Goal: Task Accomplishment & Management: Complete application form

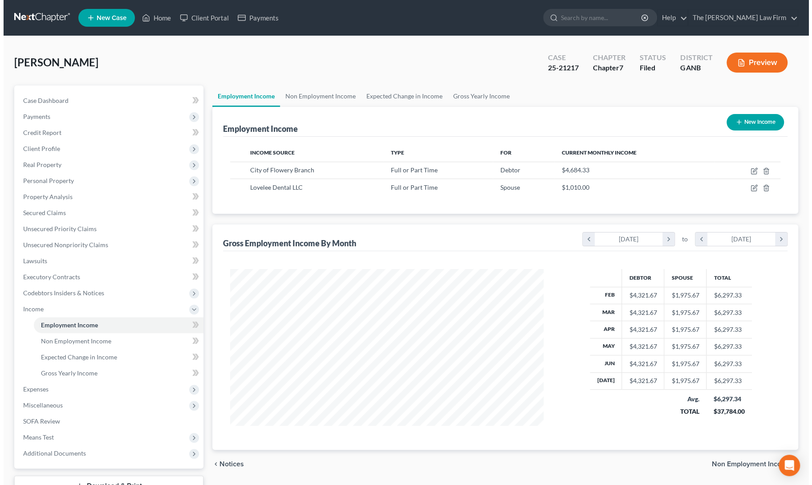
scroll to position [159, 331]
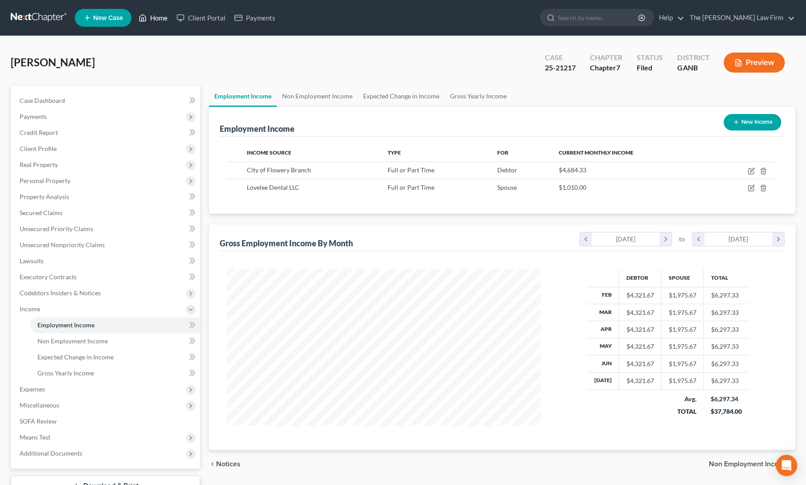
click at [149, 22] on link "Home" at bounding box center [153, 18] width 38 height 16
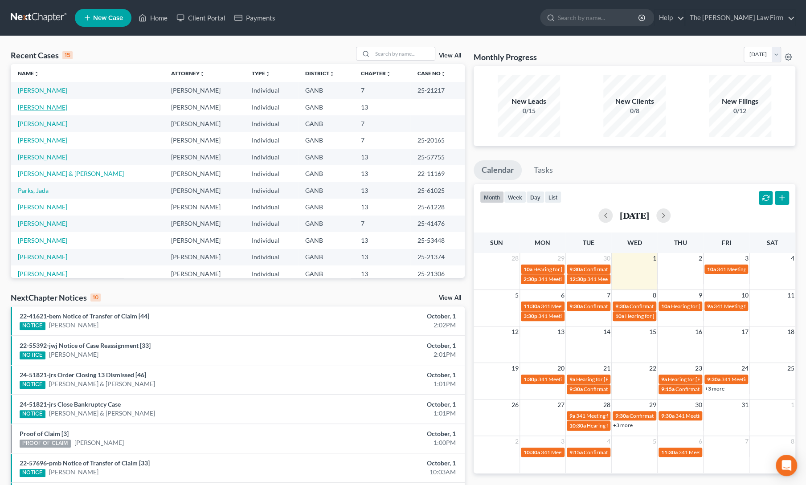
click at [27, 106] on link "[PERSON_NAME]" at bounding box center [42, 107] width 49 height 8
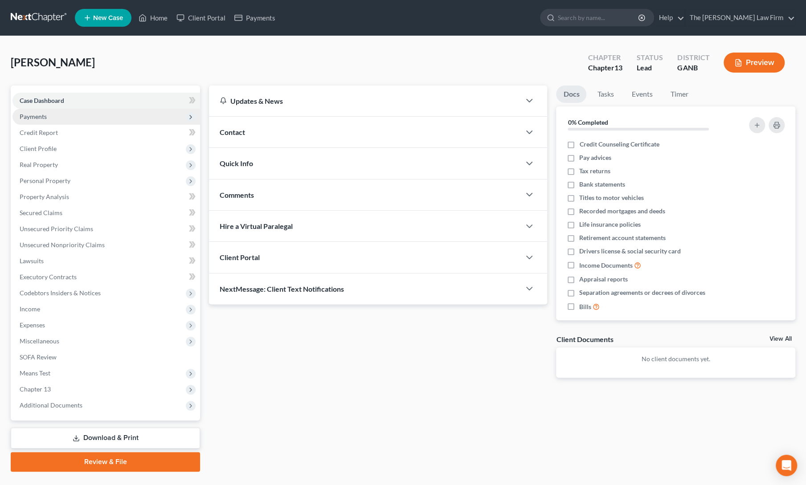
click at [35, 119] on span "Payments" at bounding box center [33, 117] width 27 height 8
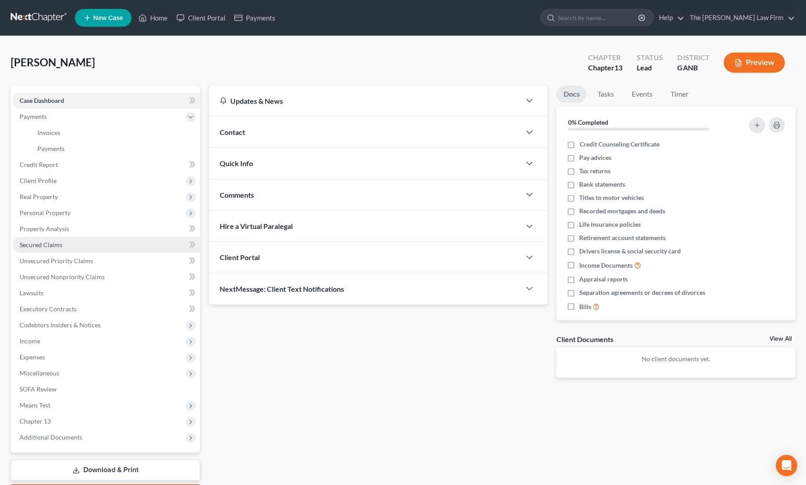
click at [40, 246] on span "Secured Claims" at bounding box center [41, 245] width 43 height 8
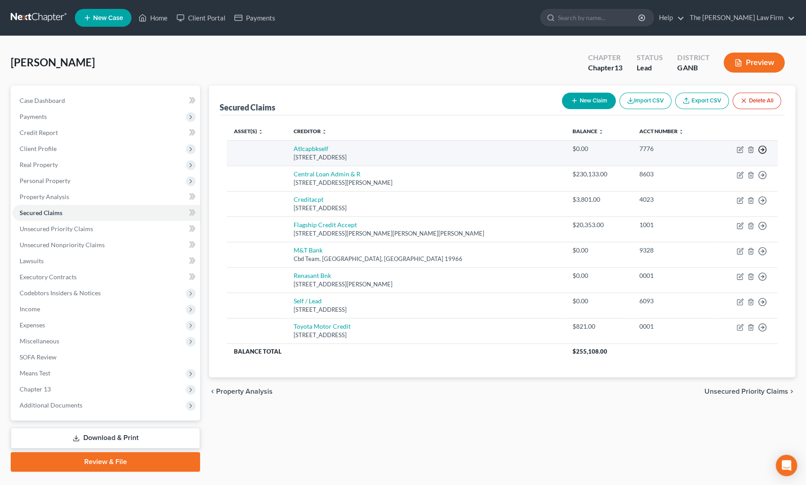
click at [763, 150] on polyline "button" at bounding box center [762, 149] width 1 height 3
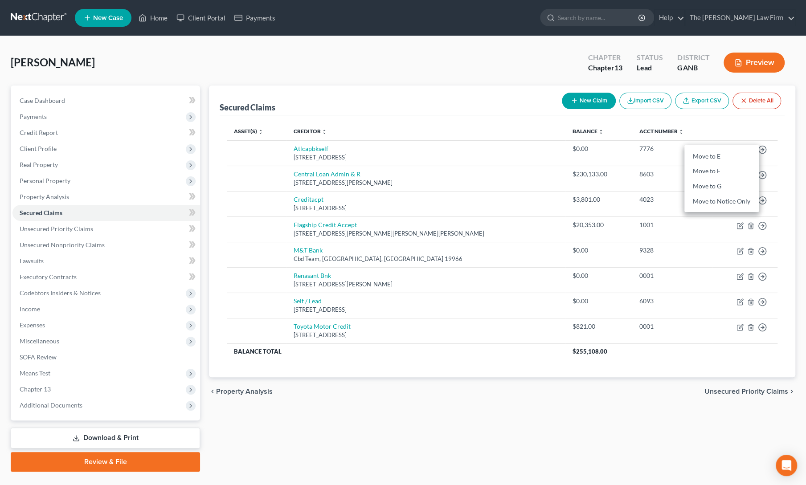
click at [712, 123] on th at bounding box center [744, 131] width 65 height 18
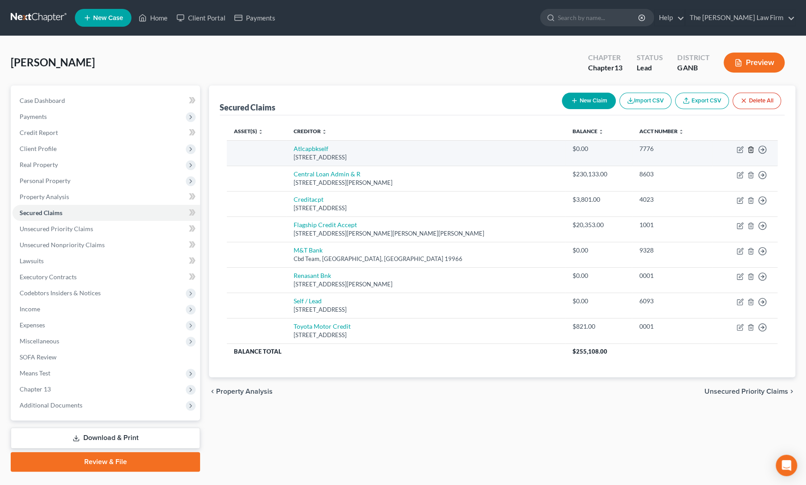
click at [749, 151] on icon "button" at bounding box center [750, 149] width 7 height 7
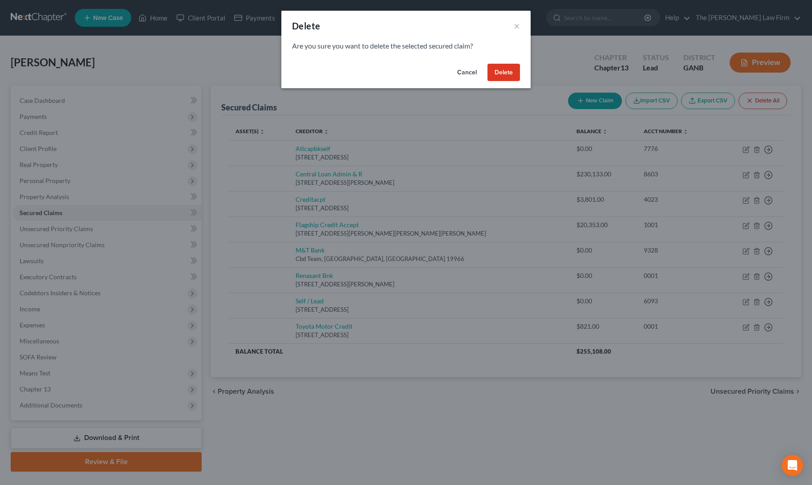
click at [494, 69] on button "Delete" at bounding box center [504, 73] width 33 height 18
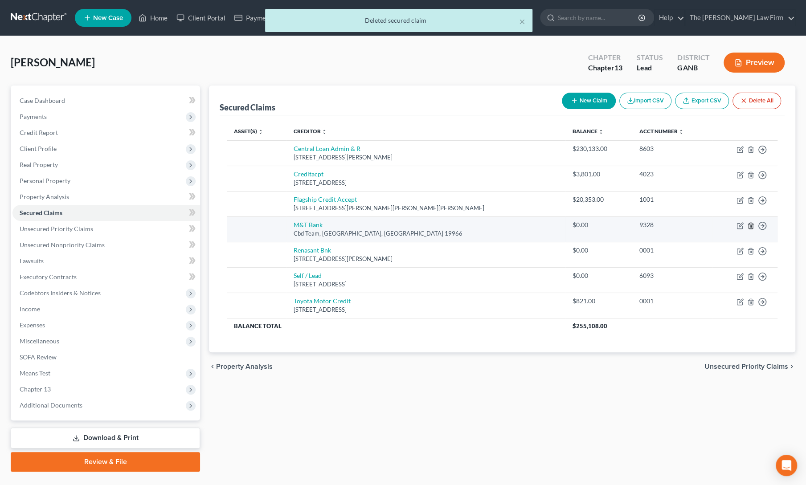
click at [751, 226] on line "button" at bounding box center [751, 226] width 0 height 2
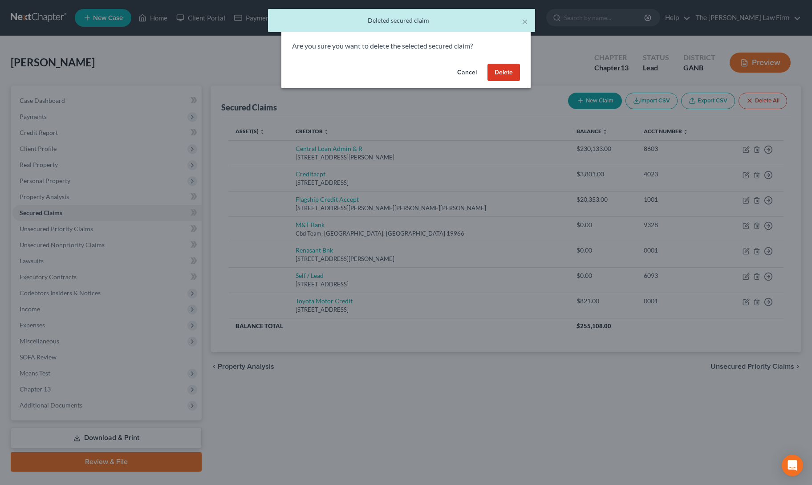
click at [504, 73] on button "Delete" at bounding box center [504, 73] width 33 height 18
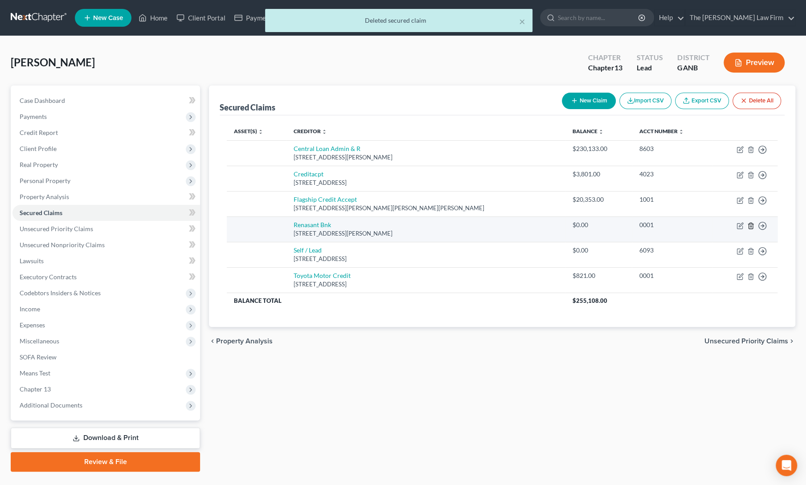
click at [750, 225] on line "button" at bounding box center [750, 226] width 0 height 2
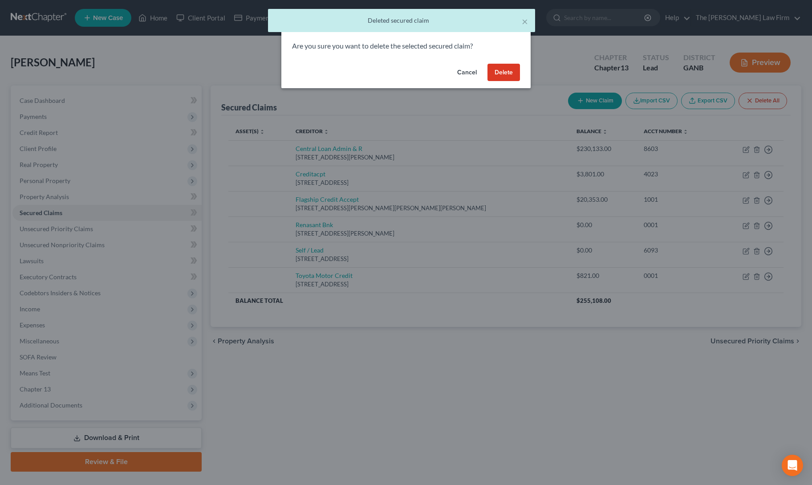
click at [504, 70] on button "Delete" at bounding box center [504, 73] width 33 height 18
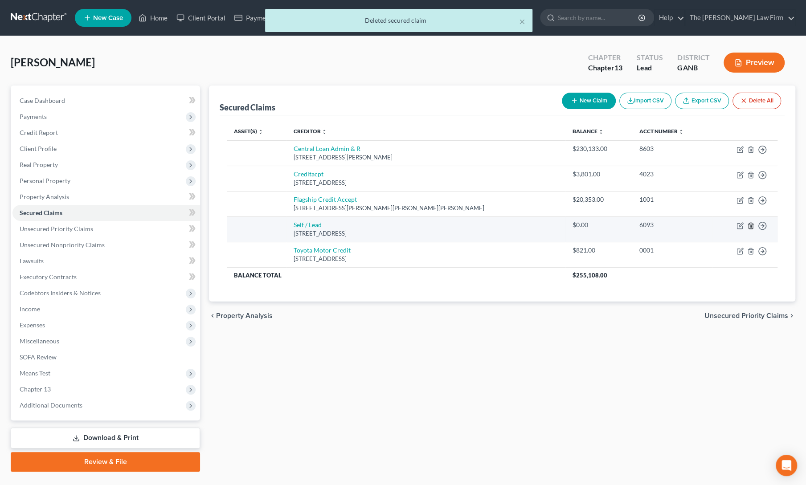
click at [748, 225] on icon "button" at bounding box center [750, 226] width 4 height 6
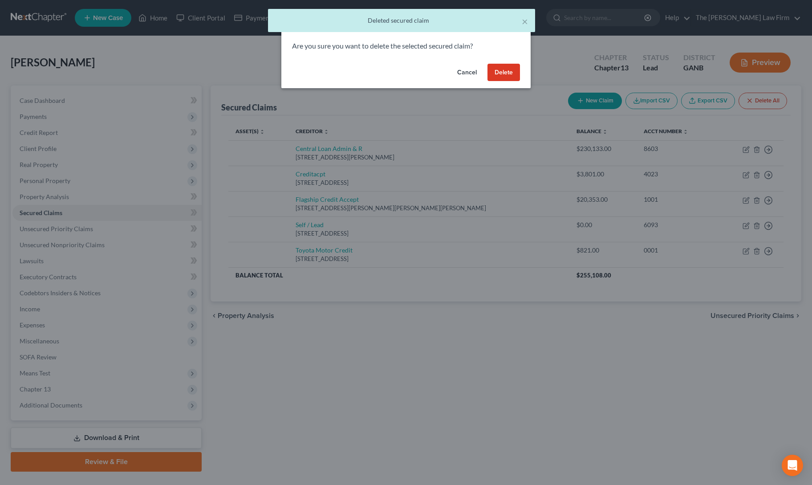
click at [510, 75] on button "Delete" at bounding box center [504, 73] width 33 height 18
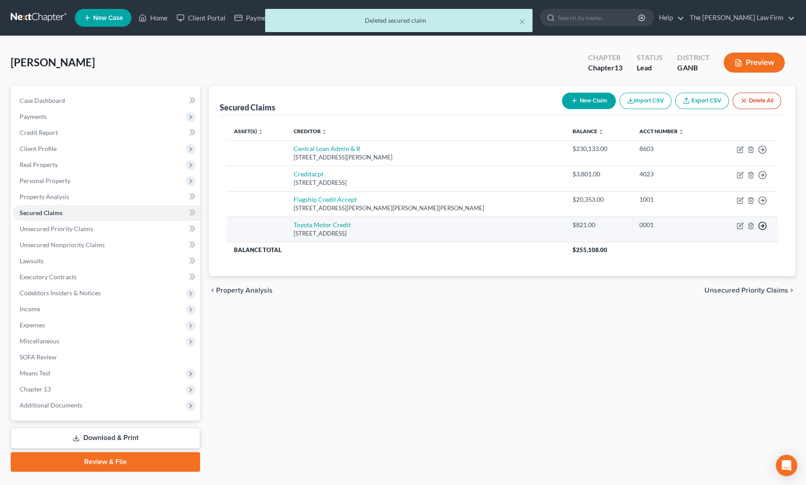
click at [761, 226] on icon "button" at bounding box center [762, 225] width 9 height 9
click at [703, 246] on link "Move to F" at bounding box center [721, 247] width 74 height 15
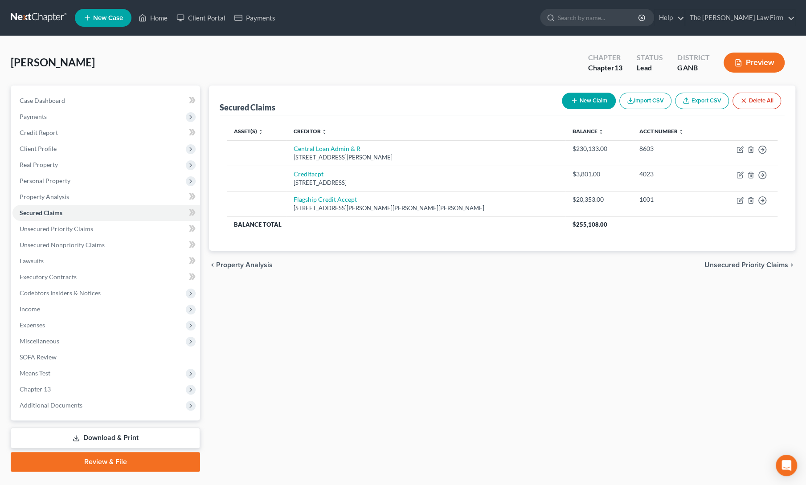
click at [583, 97] on button "New Claim" at bounding box center [589, 101] width 54 height 16
select select "0"
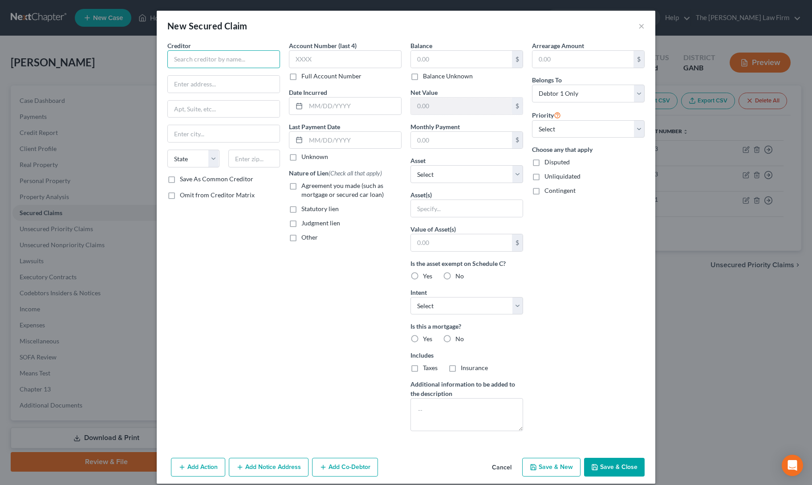
click at [202, 62] on input "text" at bounding box center [223, 59] width 113 height 18
paste input "[STREET_ADDRESS]"
type input "[STREET_ADDRESS]"
click at [224, 83] on input "text" at bounding box center [224, 84] width 112 height 17
paste input "[STREET_ADDRESS]"
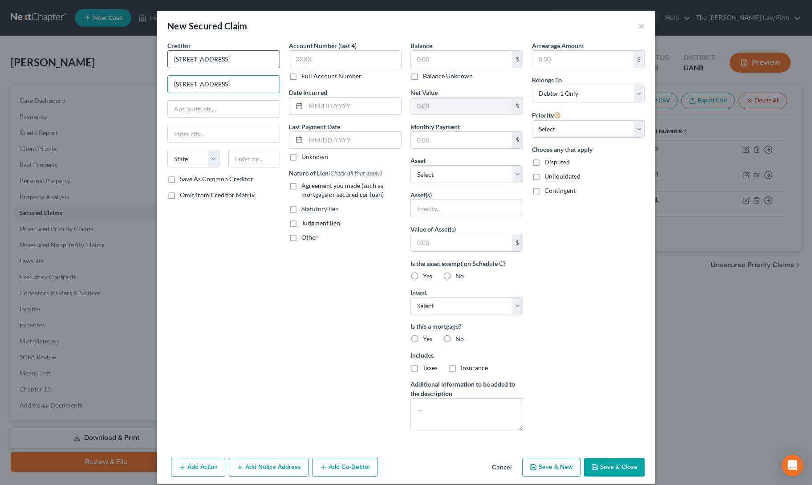
type input "[STREET_ADDRESS]"
click at [221, 61] on input "[STREET_ADDRESS]" at bounding box center [223, 59] width 113 height 18
click at [217, 61] on input "text" at bounding box center [223, 59] width 113 height 18
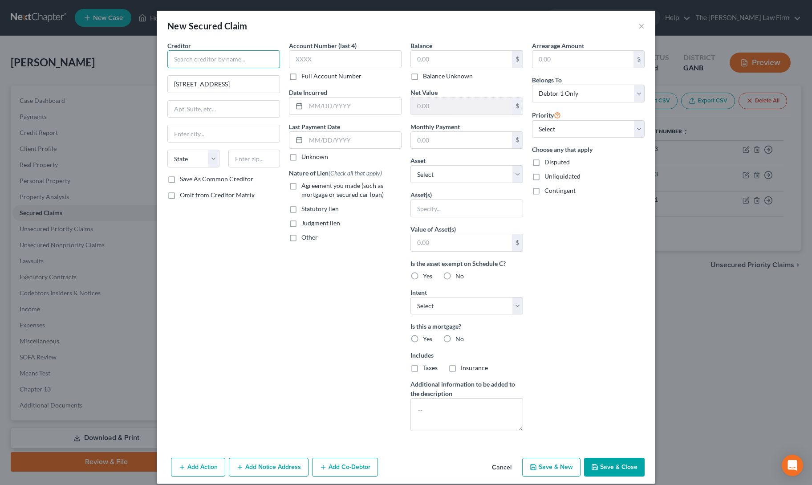
paste input "PMI Cornerstone"
type input "PMI Cornerstone"
click at [241, 159] on input "text" at bounding box center [254, 159] width 52 height 18
paste input "30144"
type input "30144"
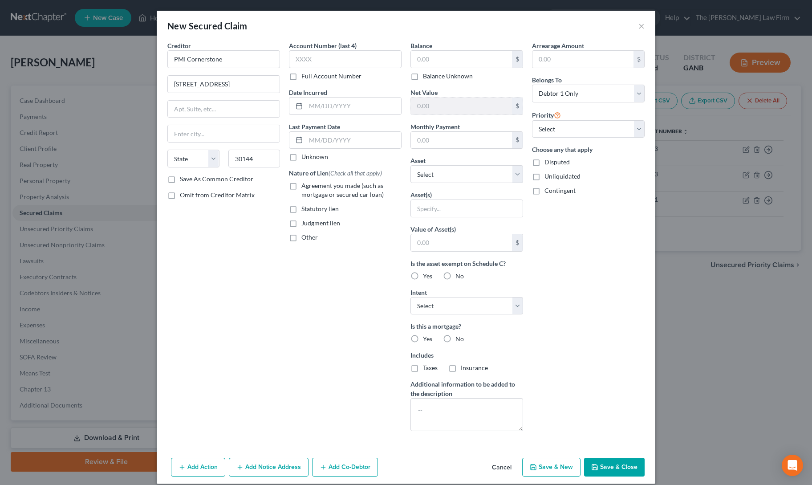
click at [302, 207] on label "Statutory lien" at bounding box center [320, 208] width 37 height 9
click at [305, 207] on input "Statutory lien" at bounding box center [308, 207] width 6 height 6
checkbox input "true"
type input "Kennesaw"
select select "10"
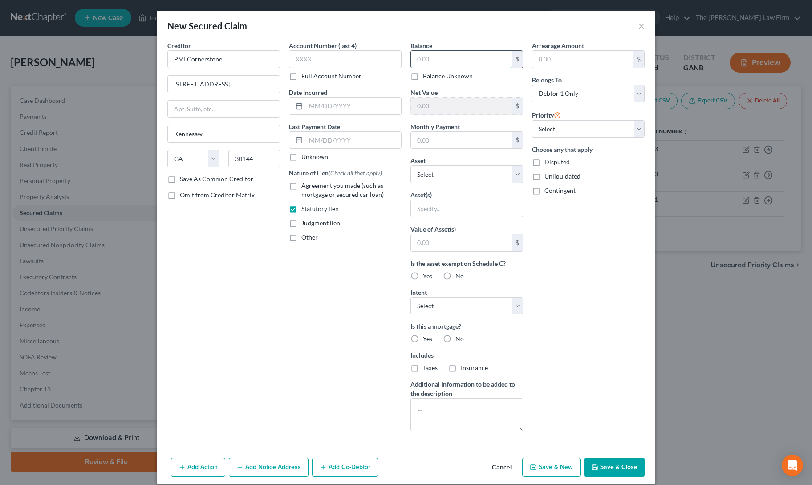
click at [443, 56] on input "text" at bounding box center [461, 59] width 101 height 17
type input "1,000"
click at [442, 177] on select "Select Other Multiple Assets [STREET_ADDRESS] - $0.0" at bounding box center [467, 174] width 113 height 18
select select "2"
click at [411, 165] on select "Select Other Multiple Assets [STREET_ADDRESS] - $0.0" at bounding box center [467, 174] width 113 height 18
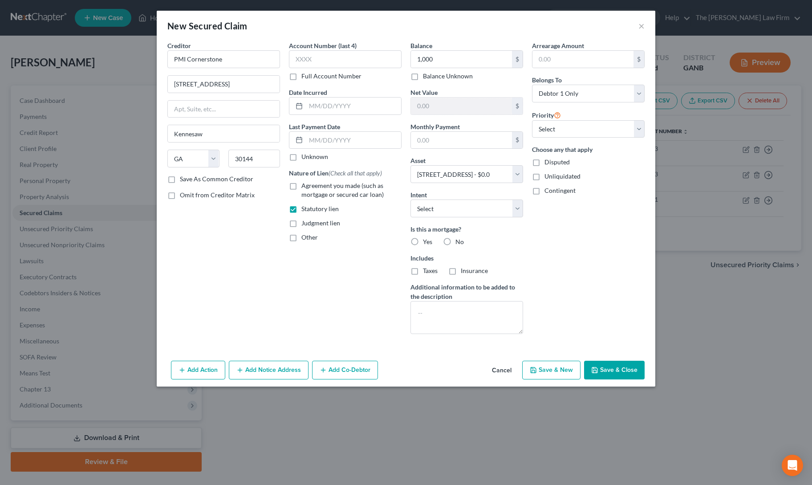
click at [604, 367] on button "Save & Close" at bounding box center [614, 370] width 61 height 19
select select
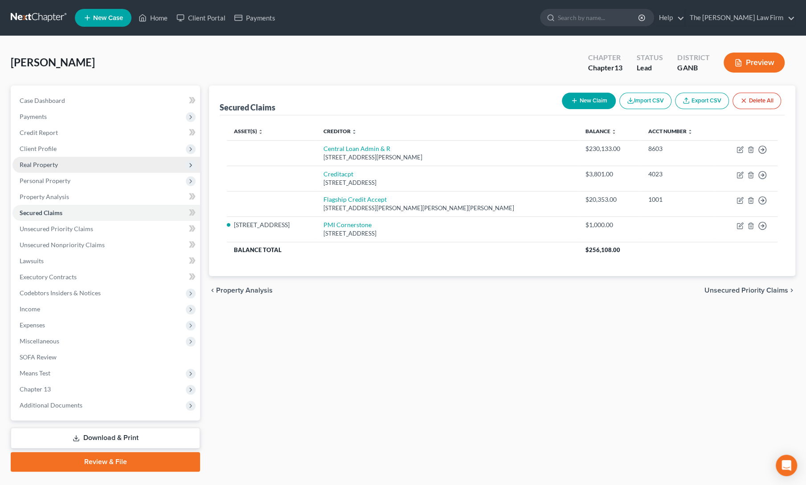
click at [41, 166] on span "Real Property" at bounding box center [39, 165] width 38 height 8
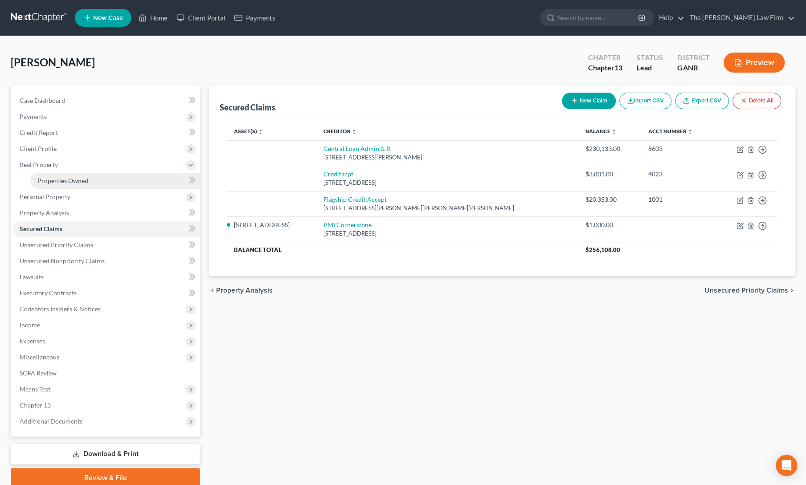
click at [54, 182] on span "Properties Owned" at bounding box center [62, 181] width 51 height 8
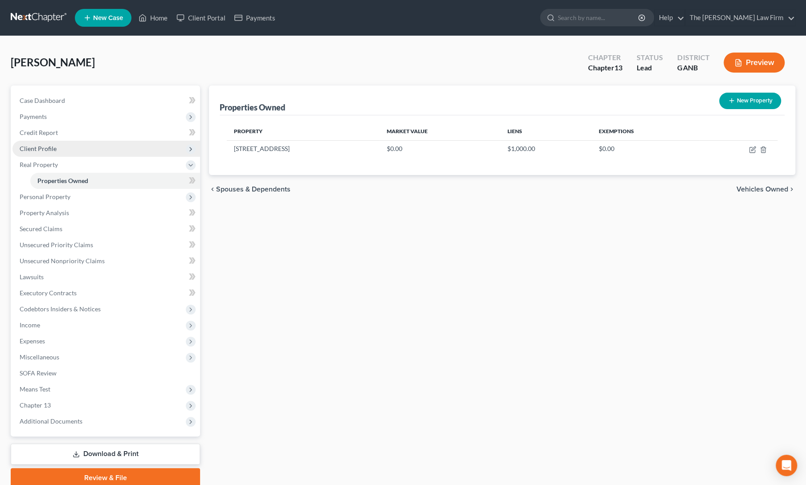
click at [46, 144] on span "Client Profile" at bounding box center [106, 149] width 188 height 16
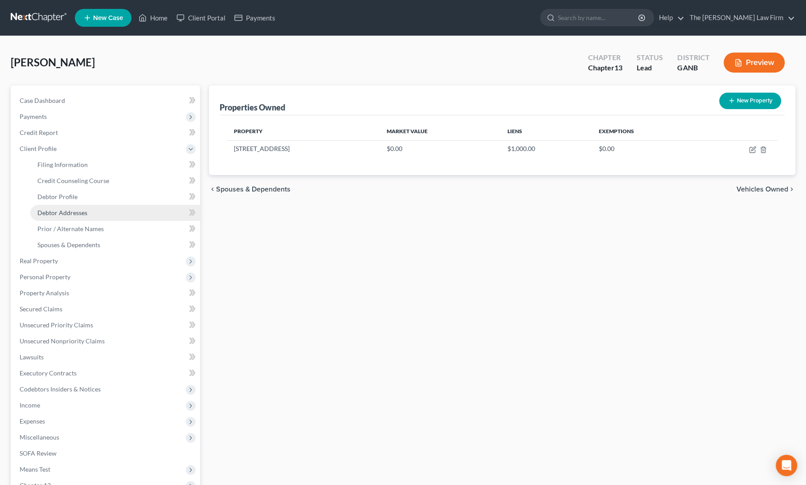
click at [62, 216] on link "Debtor Addresses" at bounding box center [115, 213] width 170 height 16
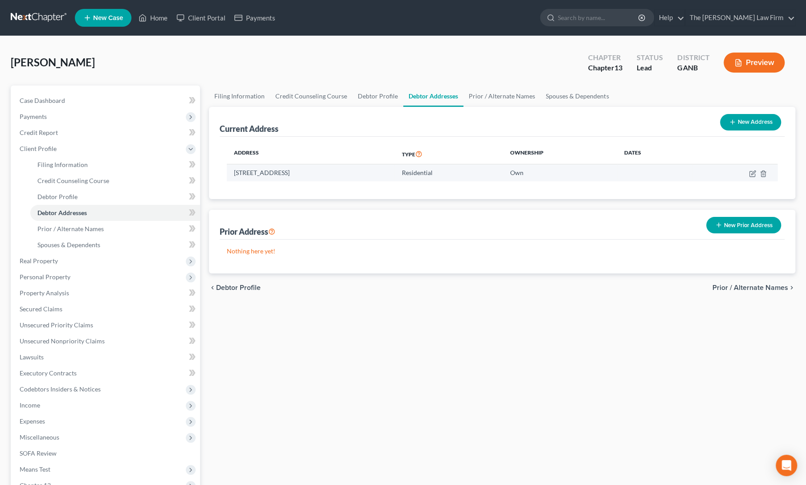
drag, startPoint x: 232, startPoint y: 172, endPoint x: 359, endPoint y: 175, distance: 127.9
click at [359, 175] on td "[STREET_ADDRESS]" at bounding box center [311, 172] width 168 height 17
copy td "[STREET_ADDRESS]"
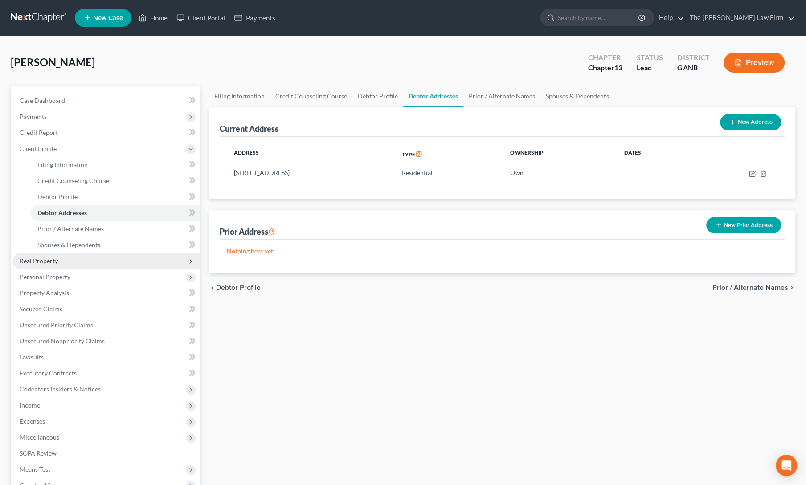
click at [45, 256] on span "Real Property" at bounding box center [106, 261] width 188 height 16
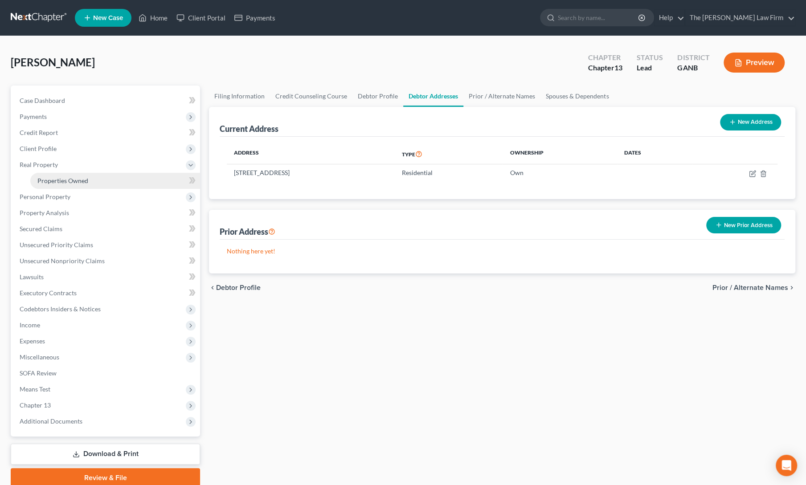
click at [60, 185] on link "Properties Owned" at bounding box center [115, 181] width 170 height 16
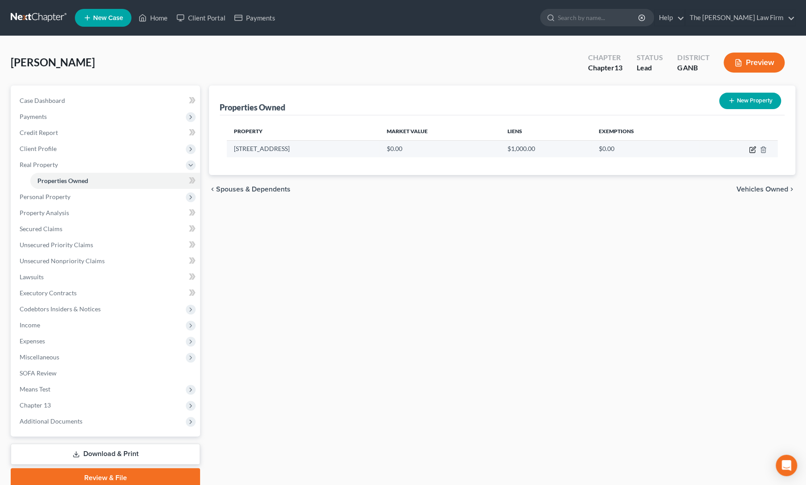
click at [752, 152] on icon "button" at bounding box center [752, 149] width 7 height 7
select select "10"
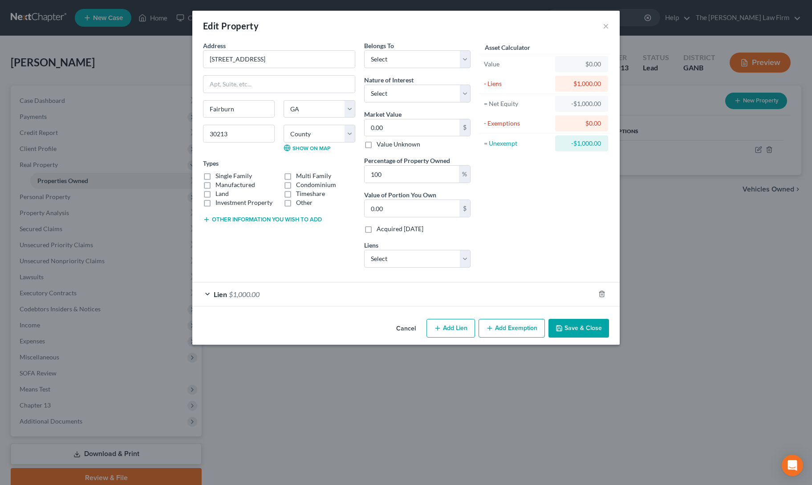
click at [216, 173] on label "Single Family" at bounding box center [234, 175] width 37 height 9
click at [219, 173] on input "Single Family" at bounding box center [222, 174] width 6 height 6
checkbox input "true"
click at [426, 58] on select "Select Debtor 1 Only Debtor 2 Only Debtor 1 And Debtor 2 Only At Least One Of T…" at bounding box center [417, 59] width 106 height 18
select select "0"
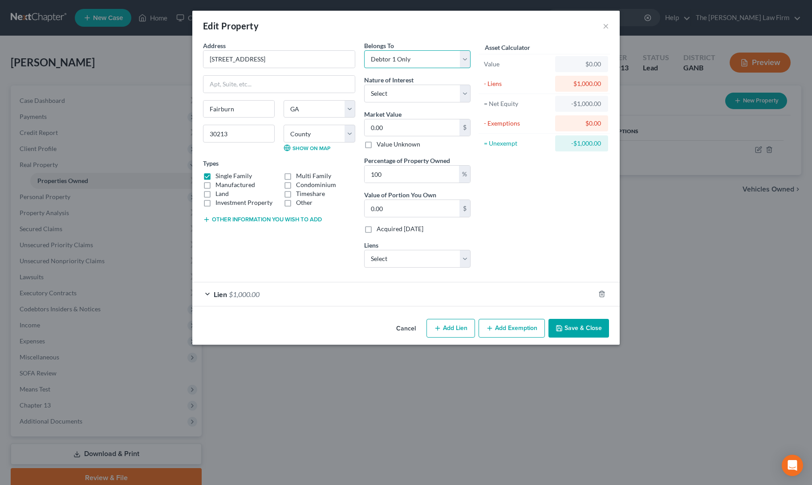
click at [364, 50] on select "Select Debtor 1 Only Debtor 2 Only Debtor 1 And Debtor 2 Only At Least One Of T…" at bounding box center [417, 59] width 106 height 18
drag, startPoint x: 419, startPoint y: 94, endPoint x: 417, endPoint y: 100, distance: 6.6
click at [419, 94] on select "Select Fee Simple Joint Tenant Life Estate Equitable Interest Future Interest T…" at bounding box center [417, 94] width 106 height 18
select select "0"
click at [364, 85] on select "Select Fee Simple Joint Tenant Life Estate Equitable Interest Future Interest T…" at bounding box center [417, 94] width 106 height 18
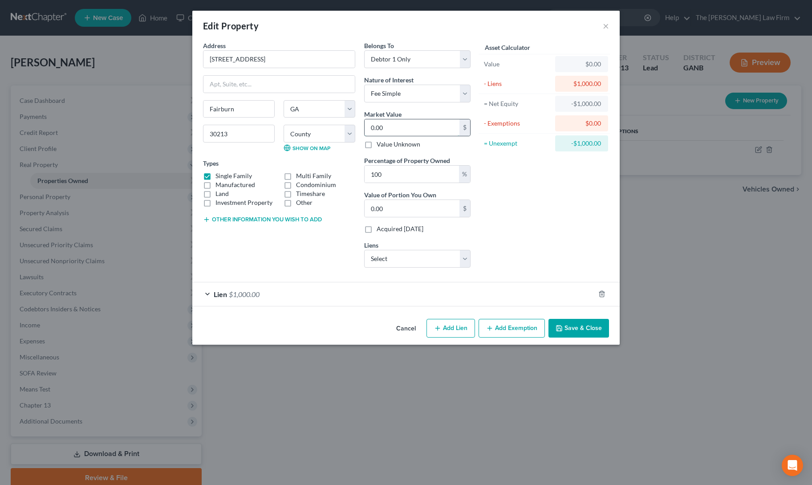
click at [415, 130] on input "0.00" at bounding box center [412, 127] width 95 height 17
type input "3"
type input "3.00"
type input "32"
type input "32.00"
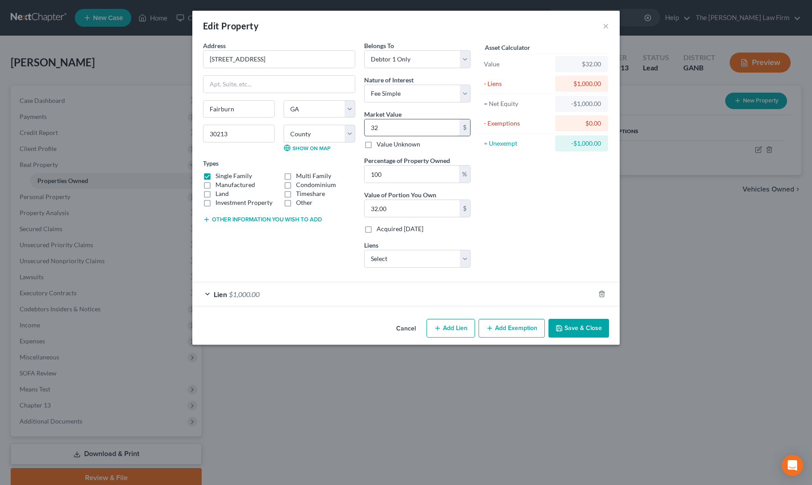
type input "326"
type input "326.00"
type input "3260"
type input "3,260.00"
type input "3,2600"
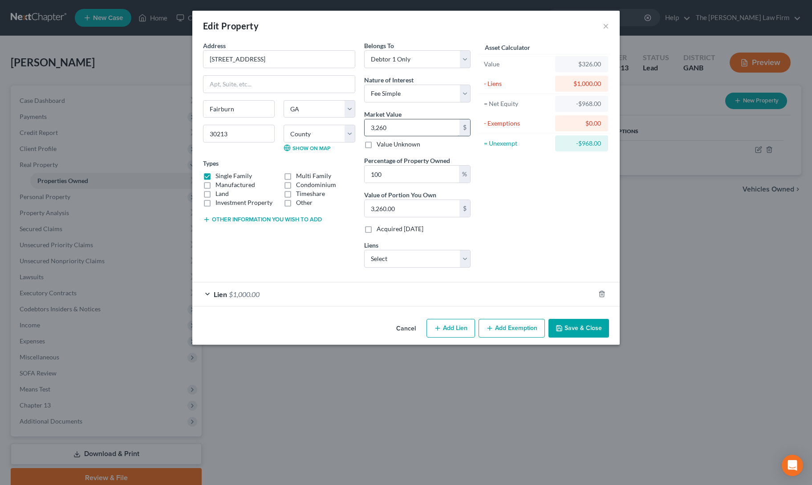
type input "32,600.00"
type input "32,6000"
type input "326,000.00"
type input "326,000"
click at [407, 260] on select "Select Central Loan Admin & R - $230,133.00 Flagship Credit Accept - $20,353.00…" at bounding box center [417, 259] width 106 height 18
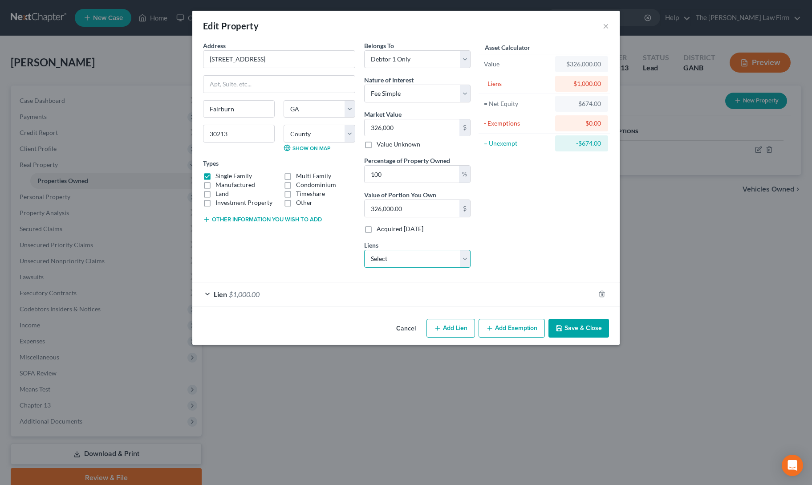
select select "0"
click at [364, 250] on select "Select Central Loan Admin & R - $230,133.00 Flagship Credit Accept - $20,353.00…" at bounding box center [417, 259] width 106 height 18
select select
select select "33"
select select "0"
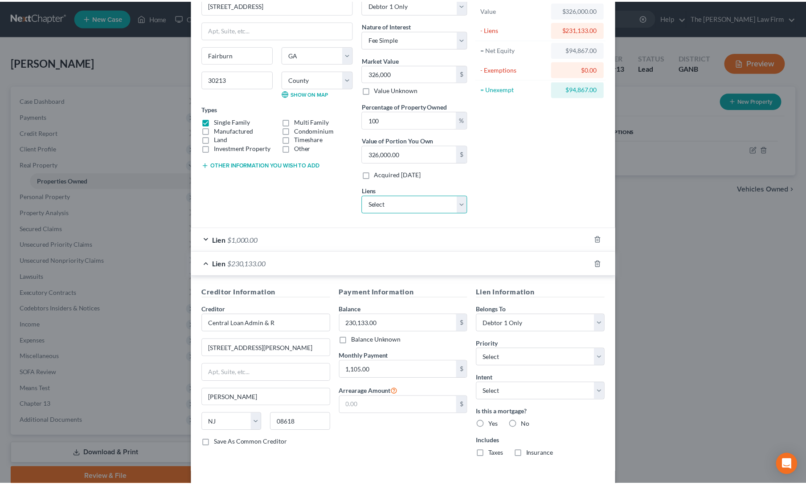
scroll to position [87, 0]
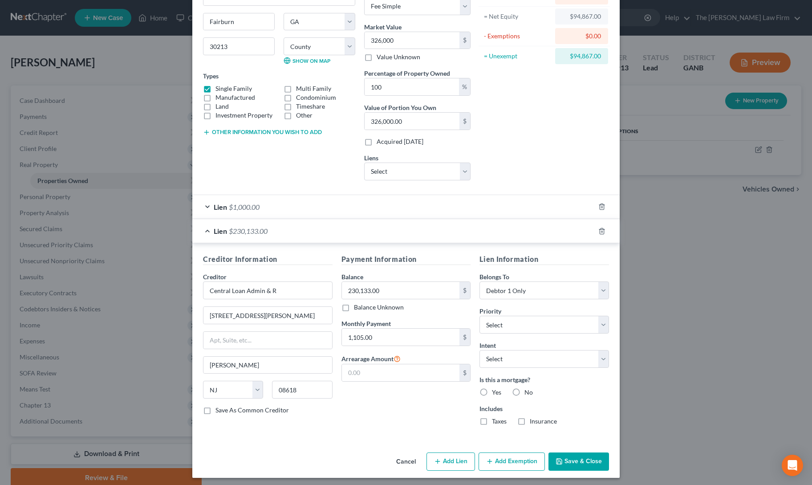
click at [567, 455] on button "Save & Close" at bounding box center [579, 462] width 61 height 19
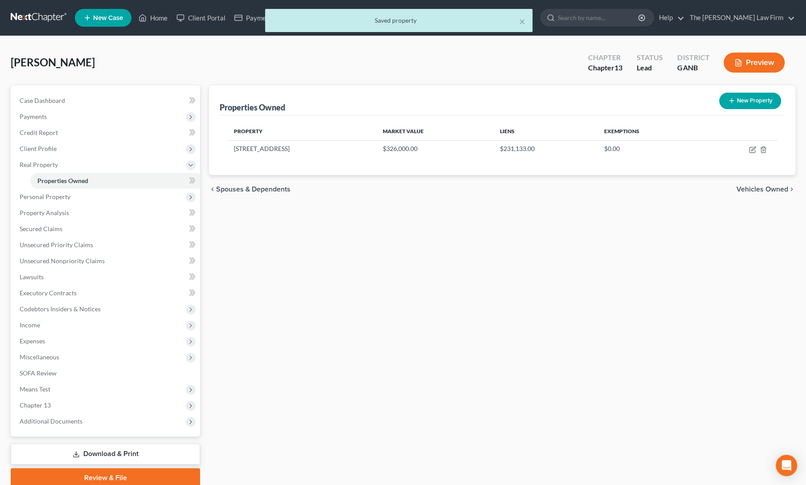
click at [348, 300] on div "Properties Owned New Property Property Market Value Liens Exemptions [STREET_AD…" at bounding box center [501, 287] width 595 height 402
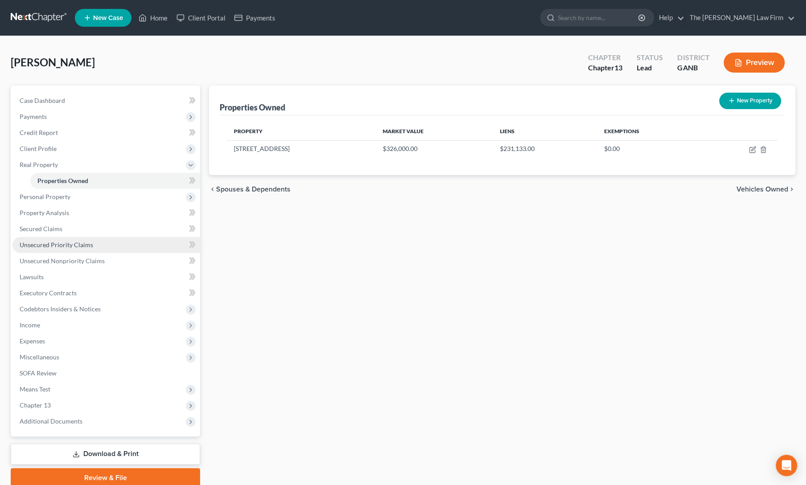
click at [32, 250] on link "Unsecured Priority Claims" at bounding box center [106, 245] width 188 height 16
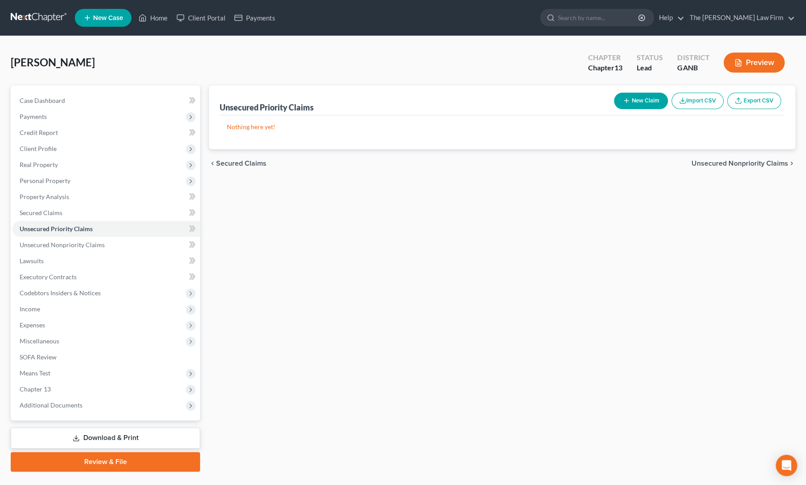
click at [629, 103] on button "New Claim" at bounding box center [641, 101] width 54 height 16
select select "0"
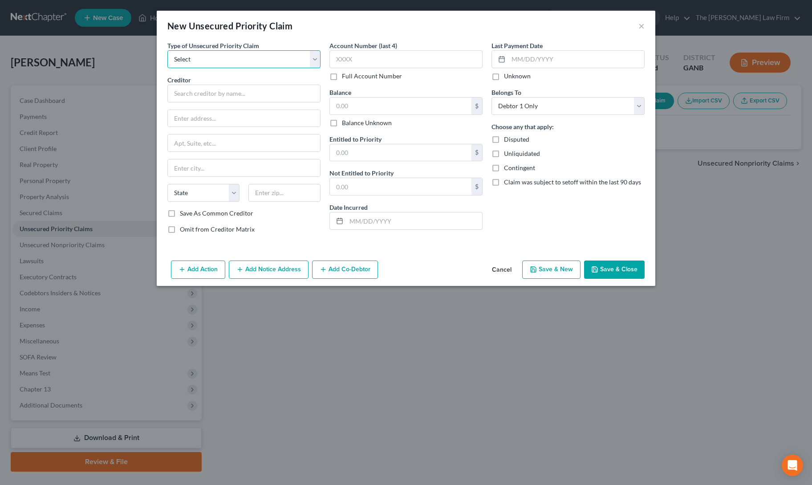
click at [230, 61] on select "Select Taxes & Other Government Units Domestic Support Obligations Extensions o…" at bounding box center [243, 59] width 153 height 18
select select "0"
click at [167, 50] on select "Select Taxes & Other Government Units Domestic Support Obligations Extensions o…" at bounding box center [243, 59] width 153 height 18
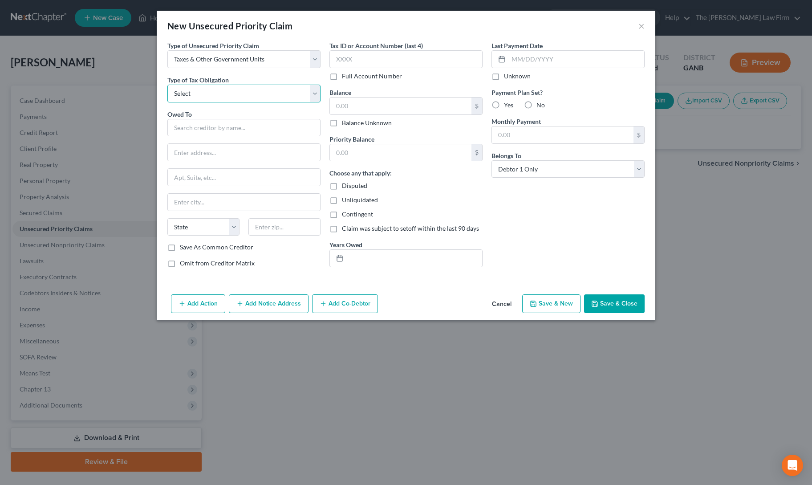
click at [224, 96] on select "Select Federal City State Franchise Tax Board Other" at bounding box center [243, 94] width 153 height 18
select select "0"
click at [167, 85] on select "Select Federal City State Franchise Tax Board Other" at bounding box center [243, 94] width 153 height 18
click at [221, 126] on input "text" at bounding box center [243, 128] width 153 height 18
click at [220, 147] on div "P. O. [GEOGRAPHIC_DATA]-7346" at bounding box center [221, 151] width 93 height 8
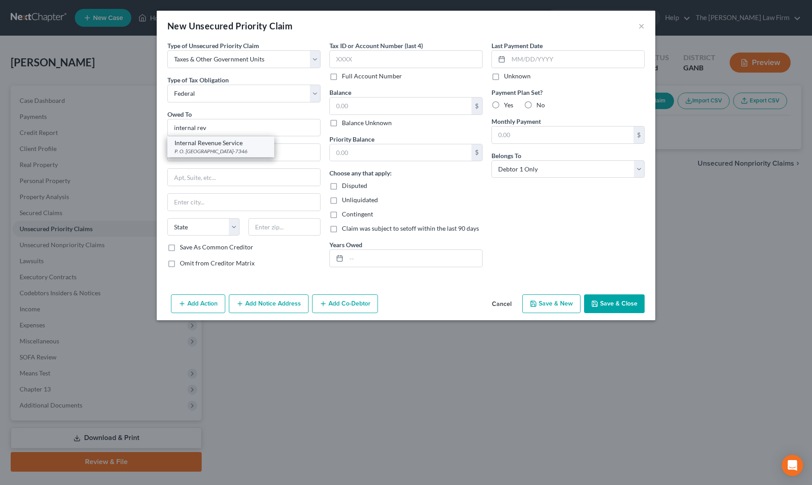
type input "Internal Revenue Service"
type input "P. O. Box 7346"
type input "[GEOGRAPHIC_DATA]"
select select "39"
type input "19101-7346"
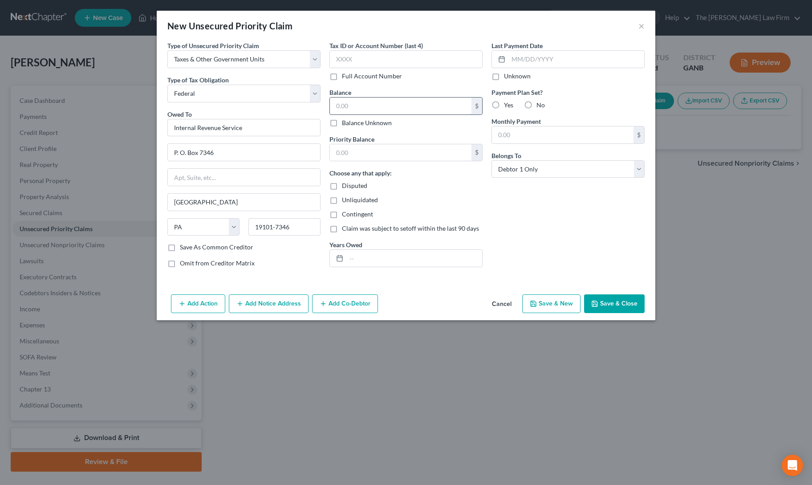
click at [363, 103] on input "text" at bounding box center [401, 106] width 142 height 17
type input "0"
click at [524, 217] on div "Last Payment Date Unknown Payment Plan Set? Yes No Monthly Payment $ Belongs To…" at bounding box center [568, 158] width 162 height 234
click at [632, 310] on button "Save & Close" at bounding box center [614, 303] width 61 height 19
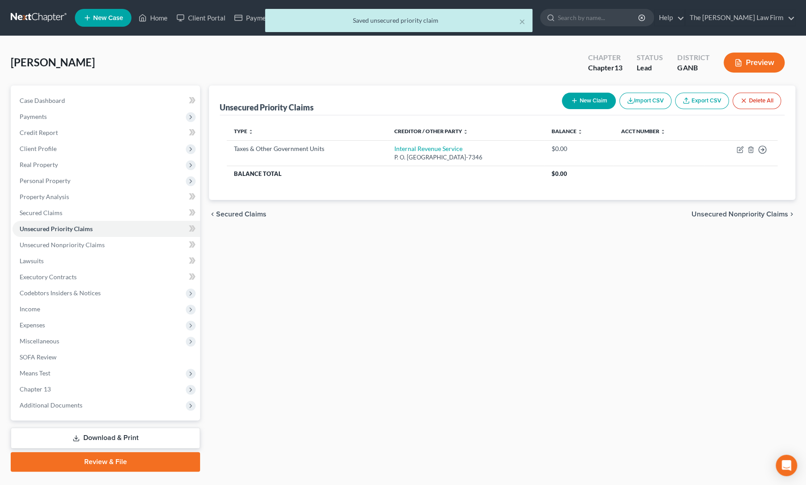
click at [580, 100] on button "New Claim" at bounding box center [589, 101] width 54 height 16
select select "0"
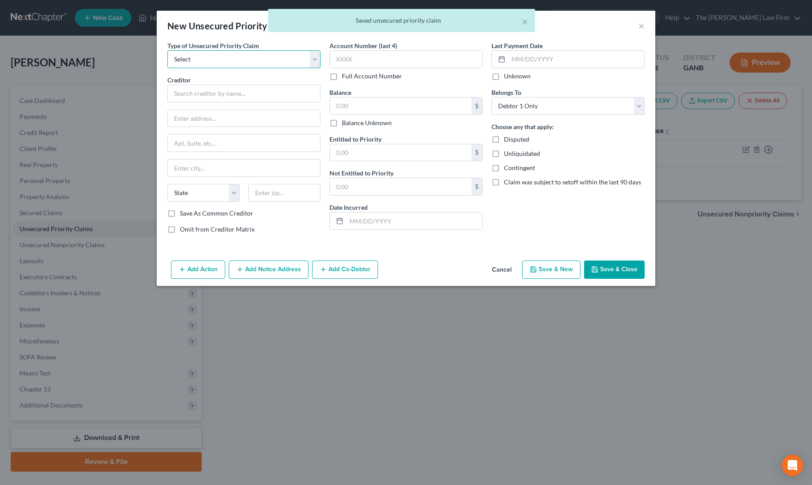
click at [189, 53] on select "Select Taxes & Other Government Units Domestic Support Obligations Extensions o…" at bounding box center [243, 59] width 153 height 18
select select "0"
click at [167, 50] on select "Select Taxes & Other Government Units Domestic Support Obligations Extensions o…" at bounding box center [243, 59] width 153 height 18
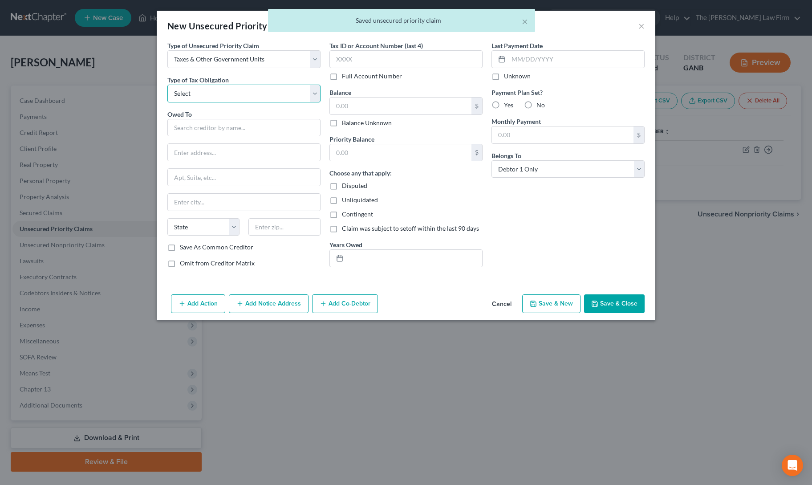
click at [198, 91] on select "Select Federal City State Franchise Tax Board Other" at bounding box center [243, 94] width 153 height 18
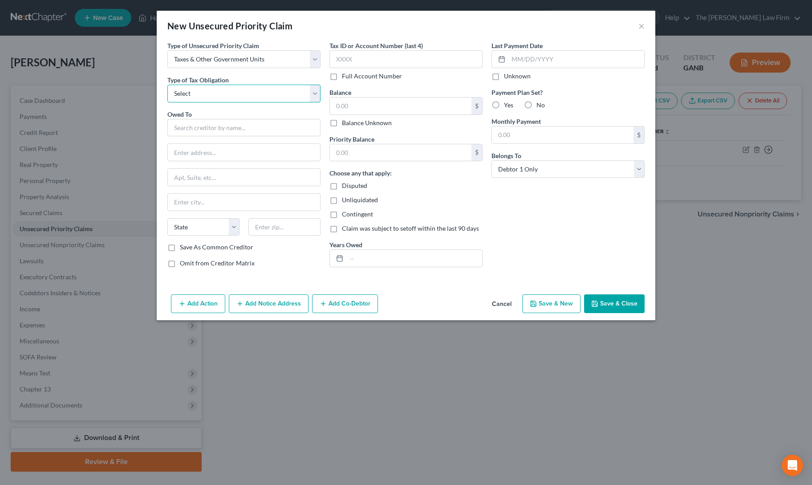
select select "2"
click at [167, 85] on select "Select Federal City State Franchise Tax Board Other" at bounding box center [243, 94] width 153 height 18
click at [207, 133] on input "text" at bounding box center [243, 128] width 153 height 18
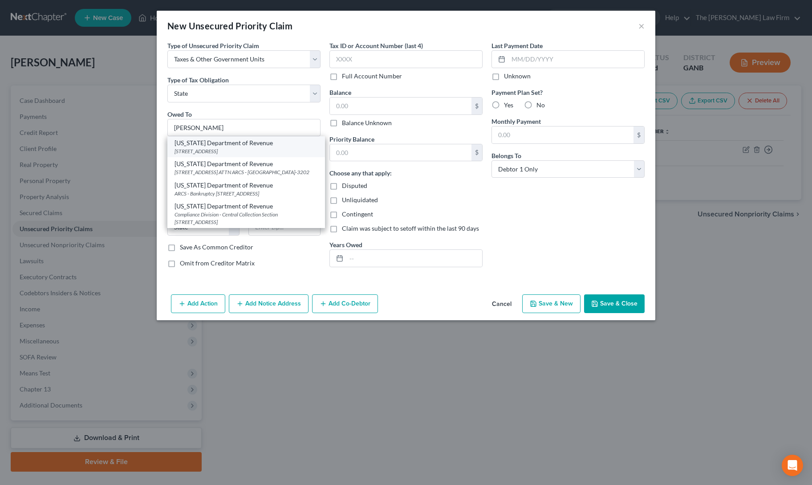
click at [203, 147] on div "[STREET_ADDRESS]" at bounding box center [246, 151] width 143 height 8
type input "[US_STATE] Department of Revenue"
type input "[STREET_ADDRESS]"
type input "ATTN Bankruptcy"
type input "[GEOGRAPHIC_DATA]"
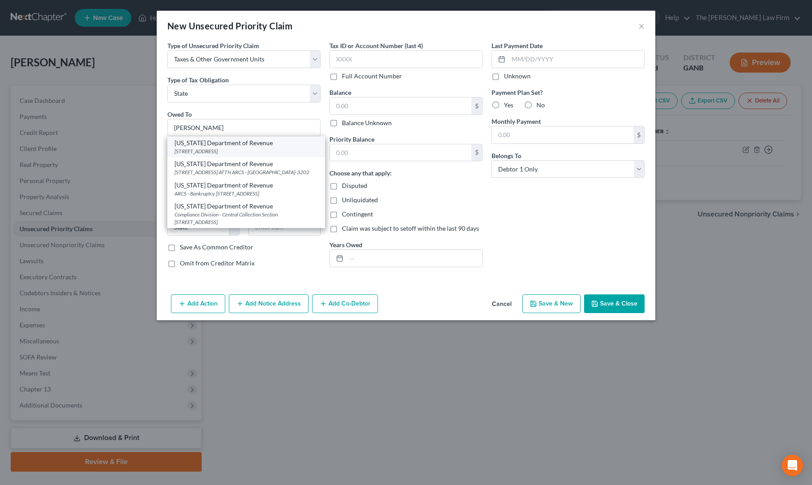
select select "10"
type input "30345"
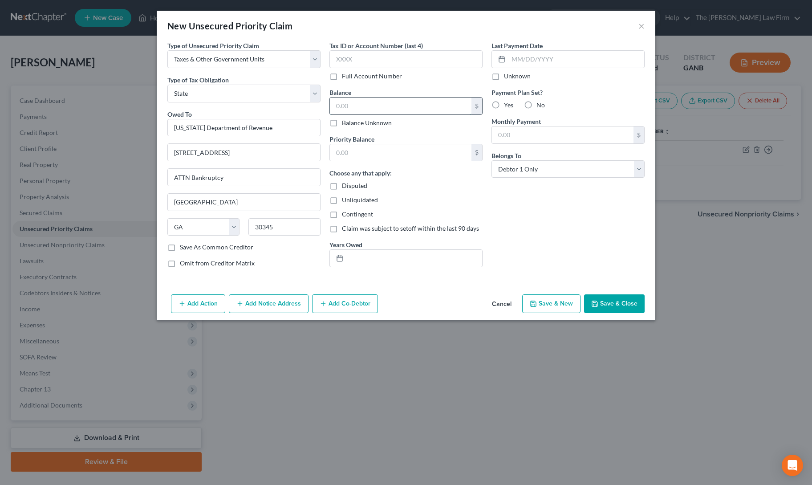
click at [366, 105] on input "text" at bounding box center [401, 106] width 142 height 17
type input "0"
click at [518, 212] on div "Last Payment Date Unknown Payment Plan Set? Yes No Monthly Payment $ Belongs To…" at bounding box center [568, 158] width 162 height 234
click at [602, 294] on button "Save & Close" at bounding box center [614, 303] width 61 height 19
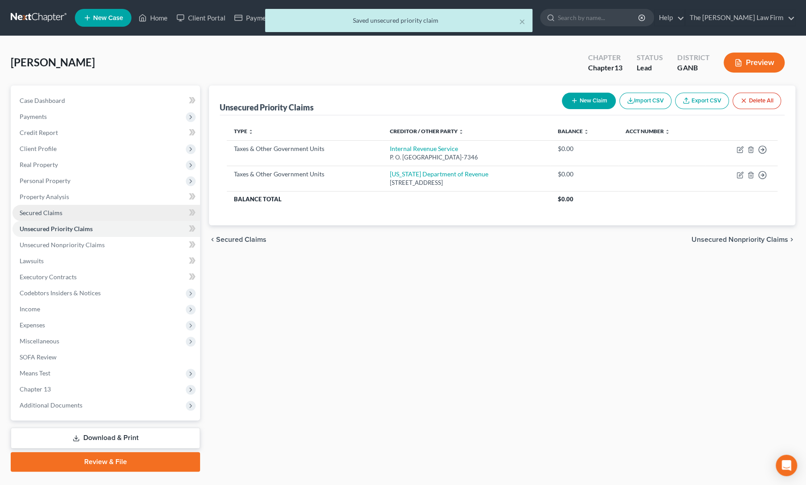
click at [42, 212] on span "Secured Claims" at bounding box center [41, 213] width 43 height 8
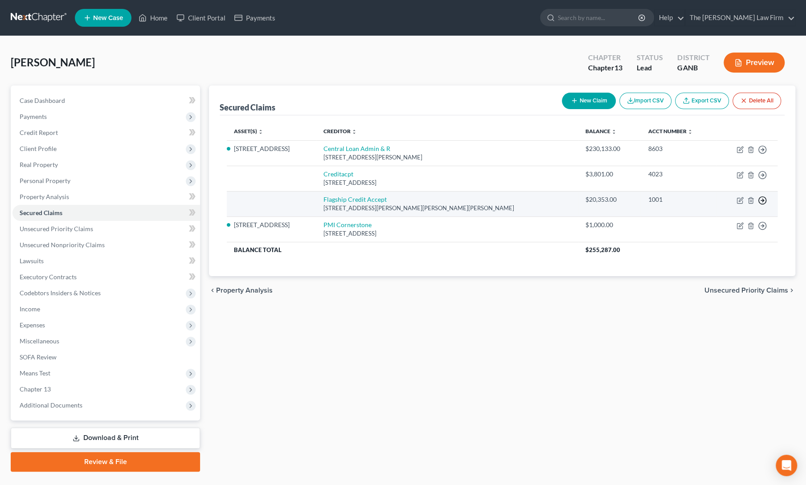
click at [764, 197] on icon "button" at bounding box center [762, 200] width 9 height 9
click at [716, 226] on link "Move to F" at bounding box center [721, 222] width 74 height 15
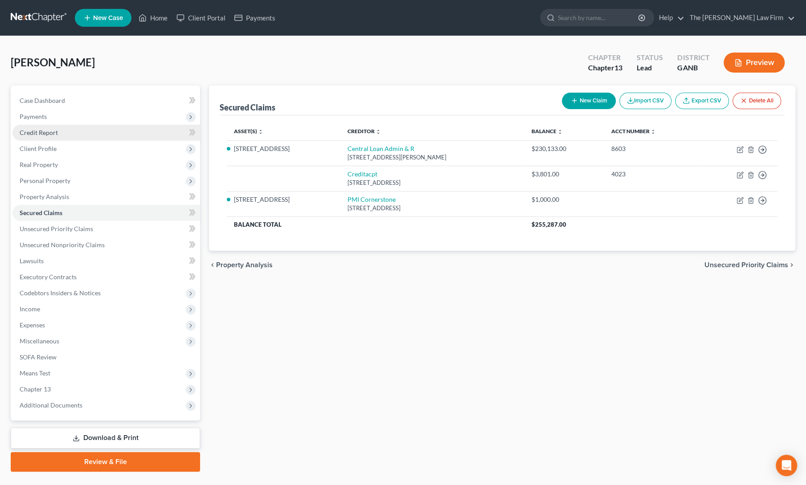
click at [39, 132] on span "Credit Report" at bounding box center [39, 133] width 38 height 8
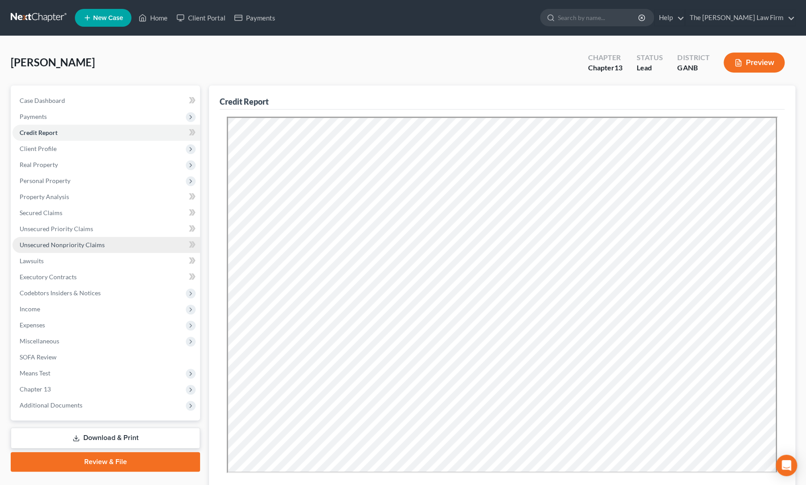
click at [49, 242] on span "Unsecured Nonpriority Claims" at bounding box center [62, 245] width 85 height 8
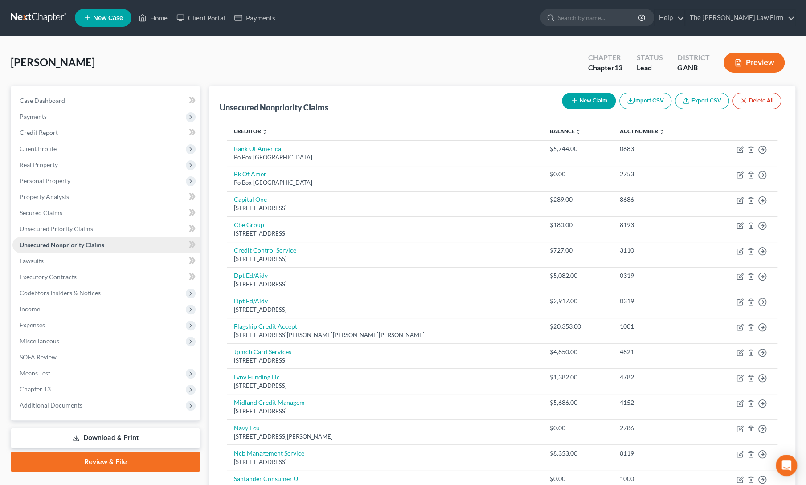
click at [49, 242] on span "Unsecured Nonpriority Claims" at bounding box center [62, 245] width 85 height 8
click at [45, 208] on link "Secured Claims" at bounding box center [106, 213] width 188 height 16
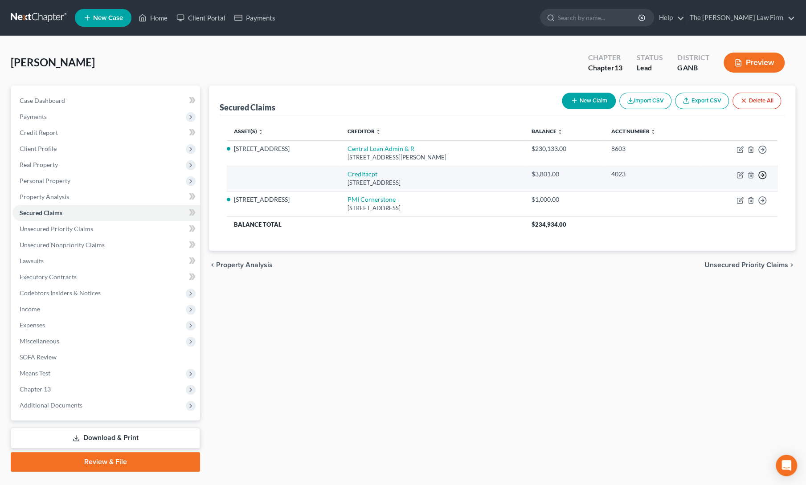
click at [765, 175] on icon "button" at bounding box center [762, 175] width 9 height 9
click at [706, 193] on link "Move to F" at bounding box center [721, 196] width 74 height 15
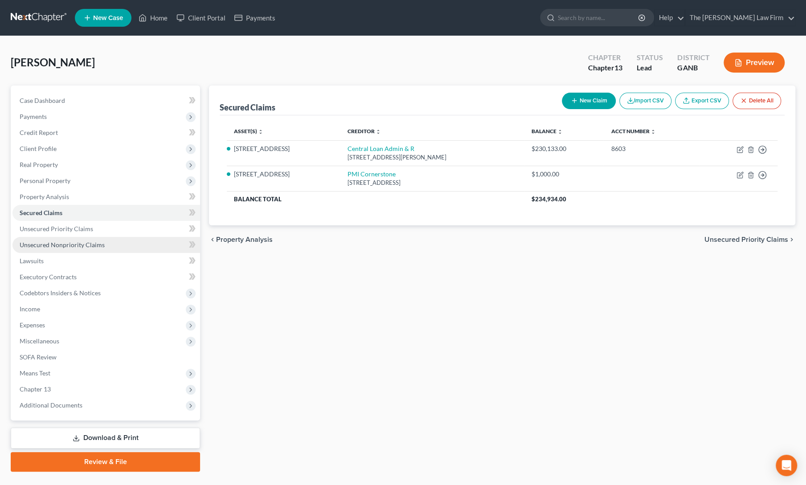
click at [36, 245] on span "Unsecured Nonpriority Claims" at bounding box center [62, 245] width 85 height 8
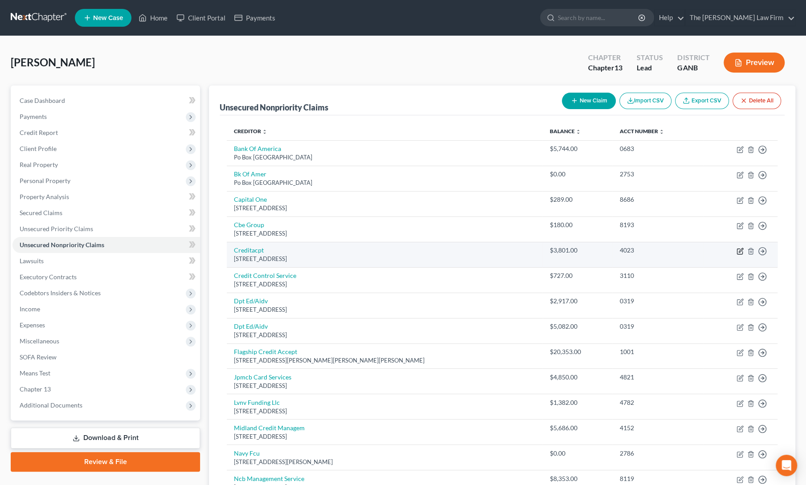
click at [739, 252] on icon "button" at bounding box center [739, 251] width 7 height 7
select select "23"
select select "0"
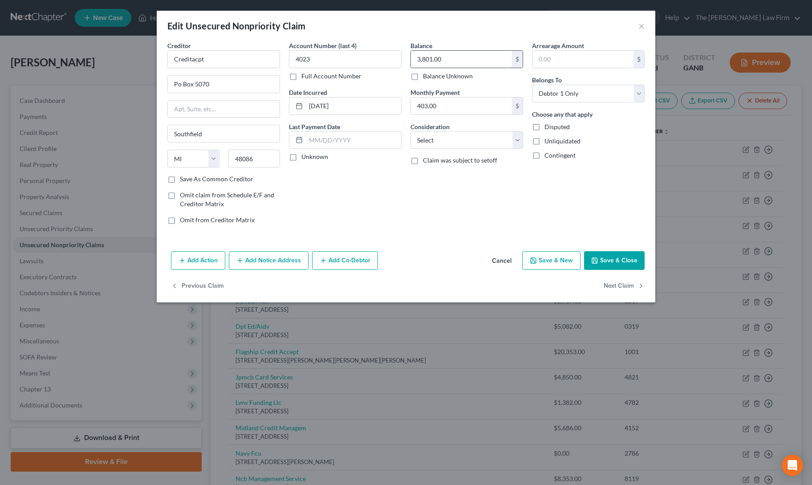
click at [452, 61] on input "3,801.00" at bounding box center [461, 59] width 101 height 17
click at [449, 180] on div "Balance 1,500.00 $ Balance Unknown Balance Undetermined 1,500 $ Balance Unknown…" at bounding box center [467, 136] width 122 height 191
click at [614, 263] on button "Save & Close" at bounding box center [614, 260] width 61 height 19
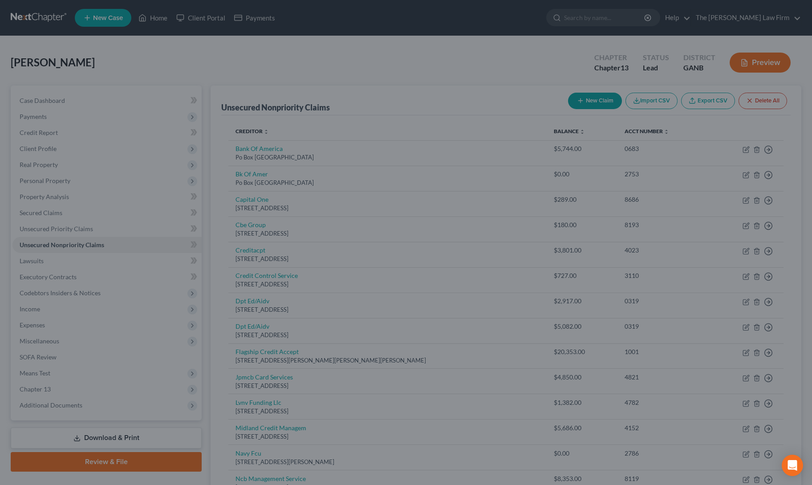
type input "1,500.00"
type input "0"
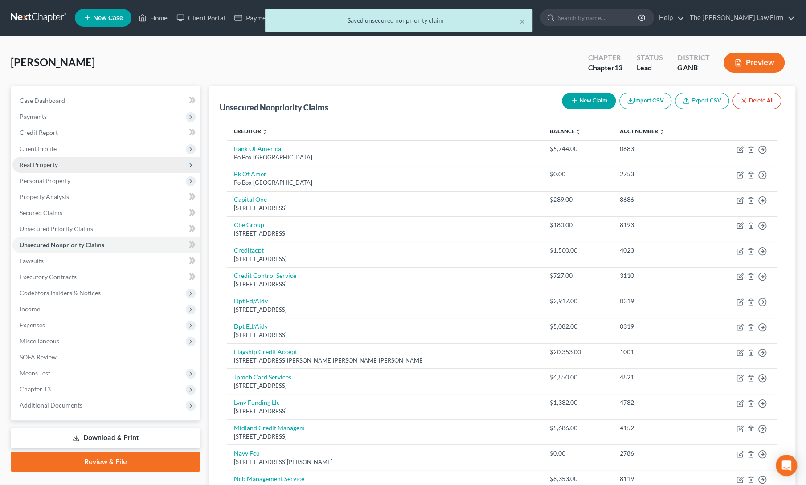
click at [23, 168] on span "Real Property" at bounding box center [106, 165] width 188 height 16
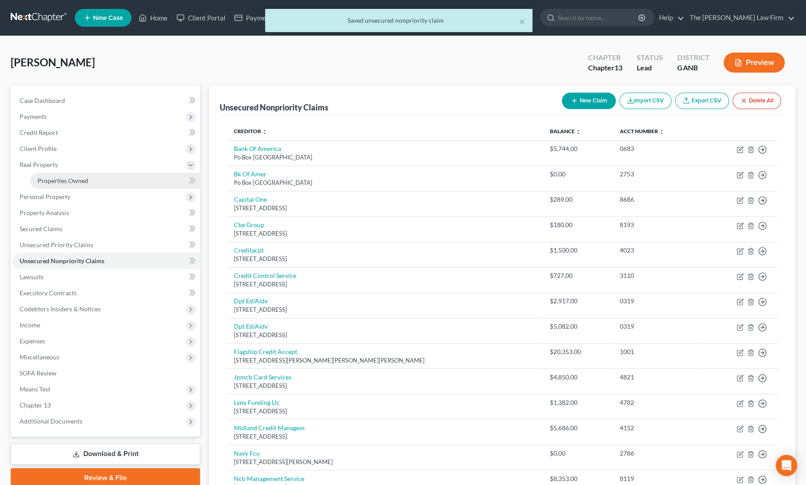
click at [43, 182] on span "Properties Owned" at bounding box center [62, 181] width 51 height 8
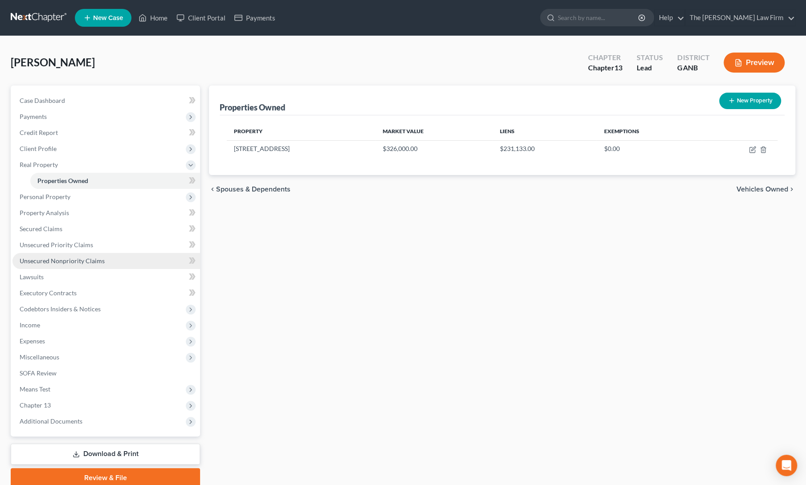
click at [53, 261] on span "Unsecured Nonpriority Claims" at bounding box center [62, 261] width 85 height 8
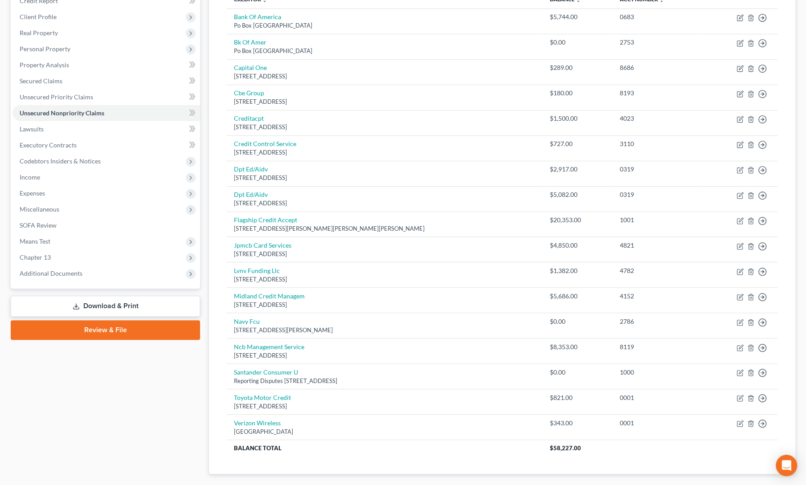
scroll to position [151, 0]
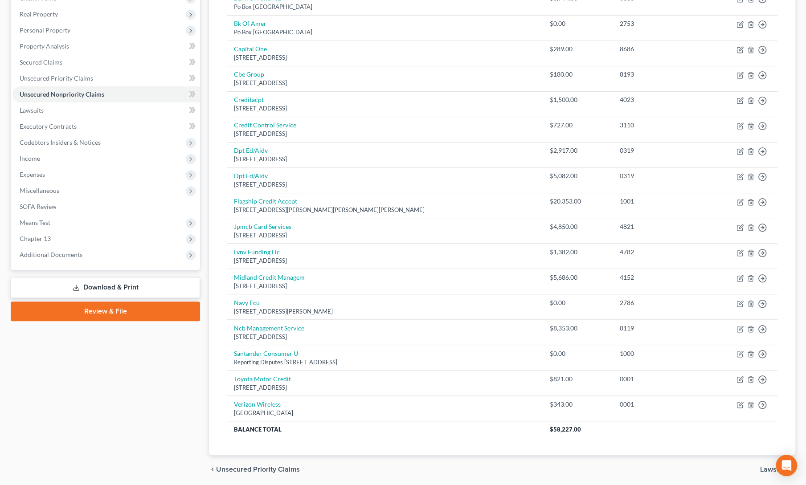
click at [151, 359] on div "Case Dashboard Payments Invoices Payments Payments Credit Report Client Profile" at bounding box center [105, 209] width 198 height 549
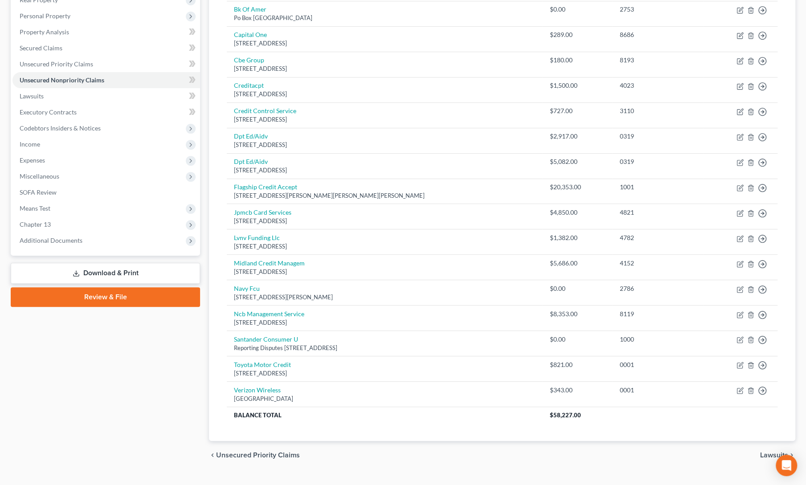
scroll to position [0, 0]
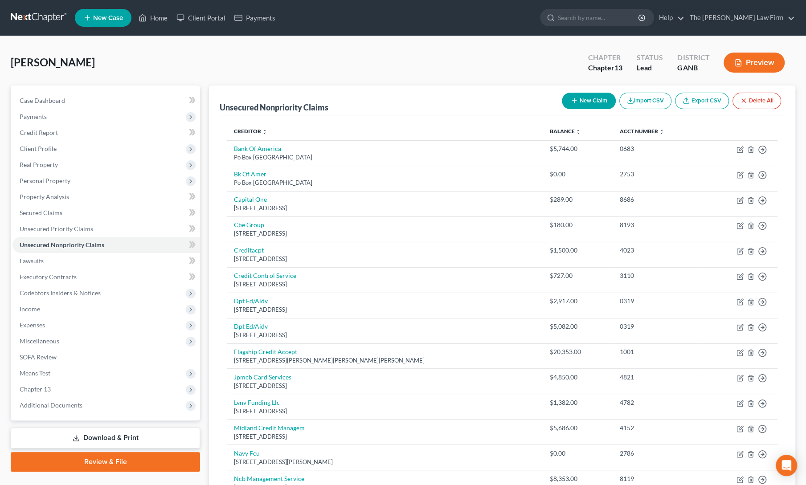
click at [114, 436] on link "Download & Print" at bounding box center [105, 438] width 189 height 21
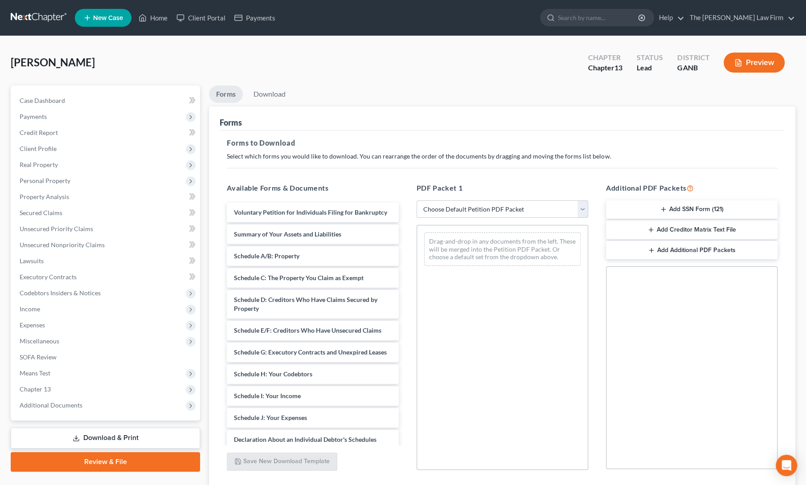
click at [493, 208] on select "Choose Default Petition PDF Packet Complete Bankruptcy Petition (all forms and …" at bounding box center [501, 209] width 171 height 18
select select "1"
click at [416, 200] on select "Choose Default Petition PDF Packet Complete Bankruptcy Petition (all forms and …" at bounding box center [501, 209] width 171 height 18
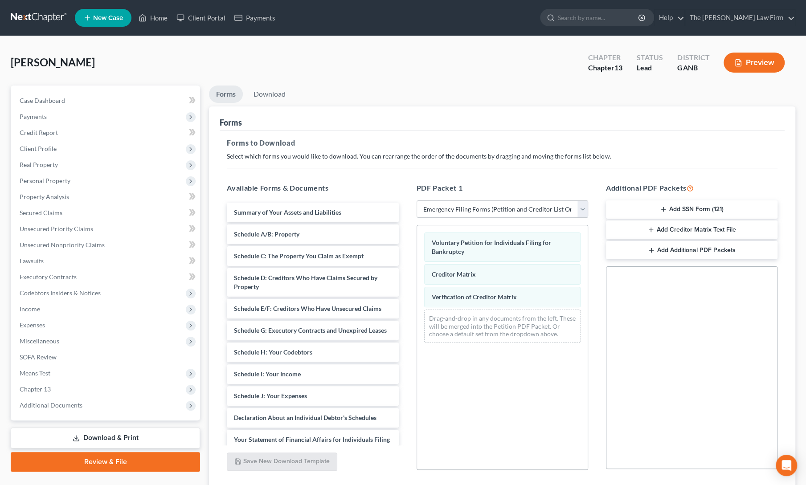
click at [679, 208] on button "Add SSN Form (121)" at bounding box center [691, 209] width 171 height 19
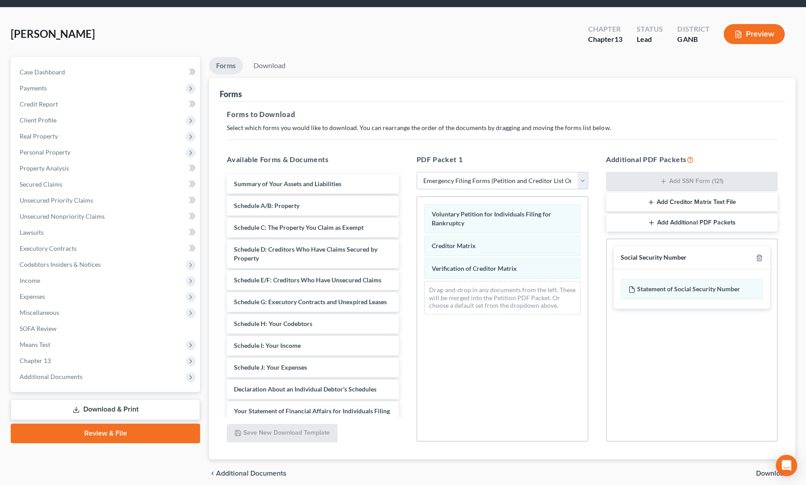
scroll to position [64, 0]
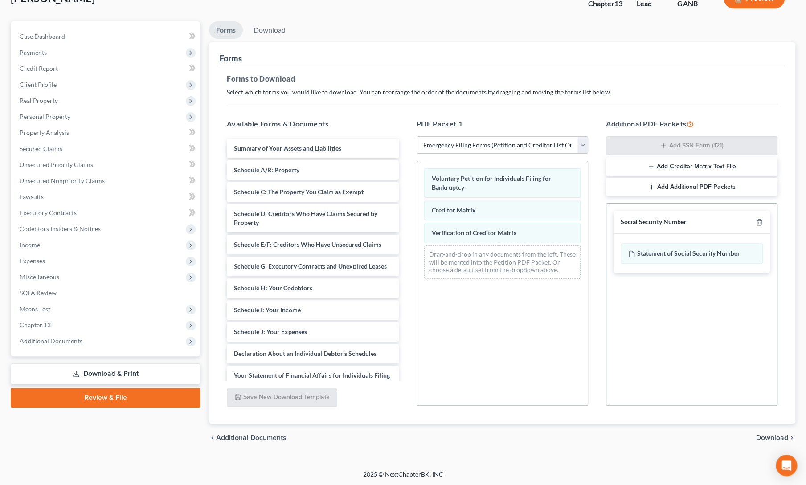
click at [772, 435] on span "Download" at bounding box center [772, 437] width 32 height 7
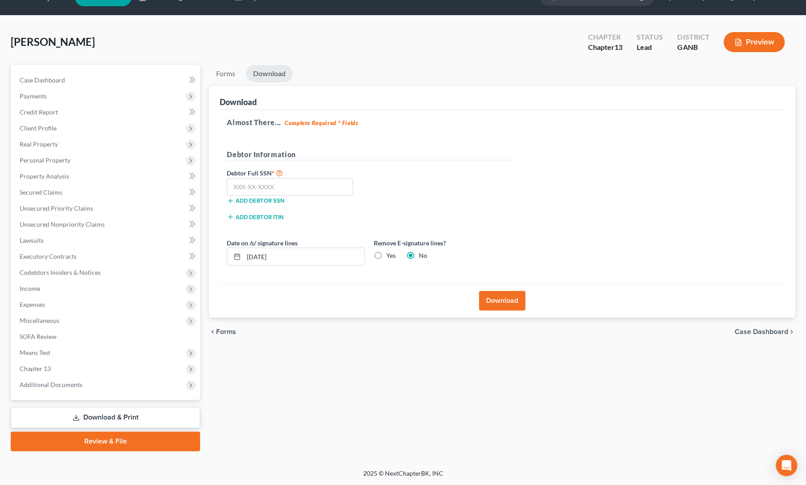
scroll to position [19, 0]
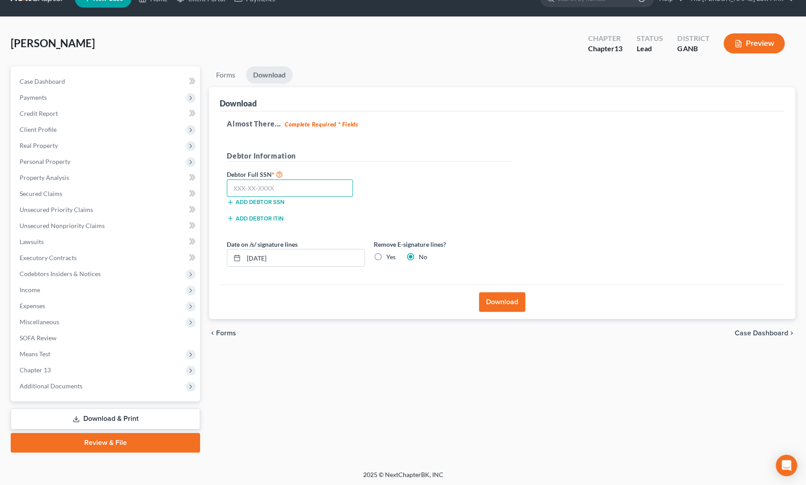
click at [277, 187] on input "text" at bounding box center [290, 188] width 126 height 18
paste input "257-37-1694"
type input "257-37-1694"
click at [495, 301] on button "Download" at bounding box center [502, 302] width 46 height 20
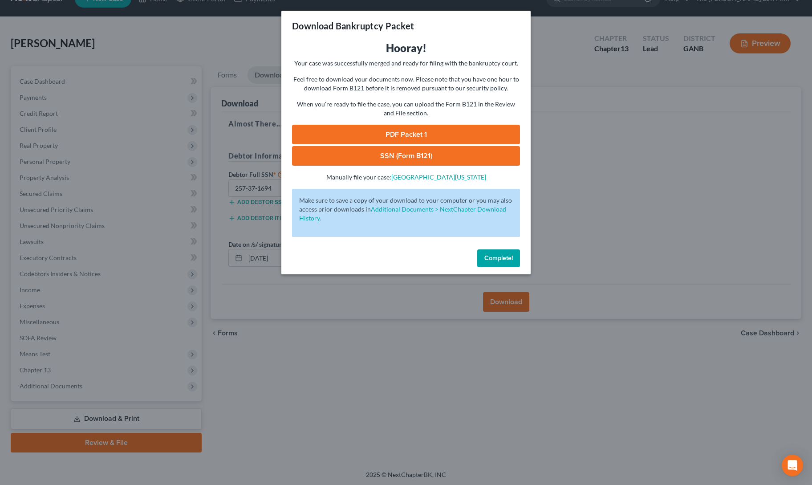
click at [416, 128] on link "PDF Packet 1" at bounding box center [406, 135] width 228 height 20
click at [343, 155] on link "SSN (Form B121)" at bounding box center [406, 156] width 228 height 20
click at [500, 253] on button "Complete!" at bounding box center [498, 258] width 43 height 18
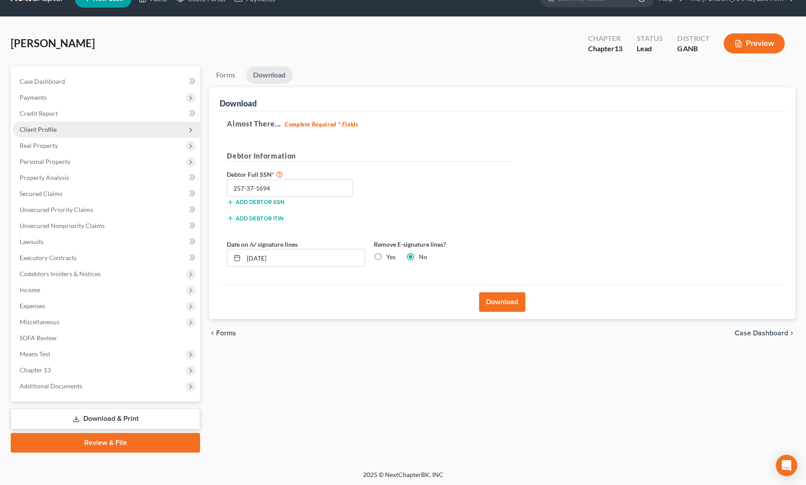
click at [33, 129] on span "Client Profile" at bounding box center [38, 130] width 37 height 8
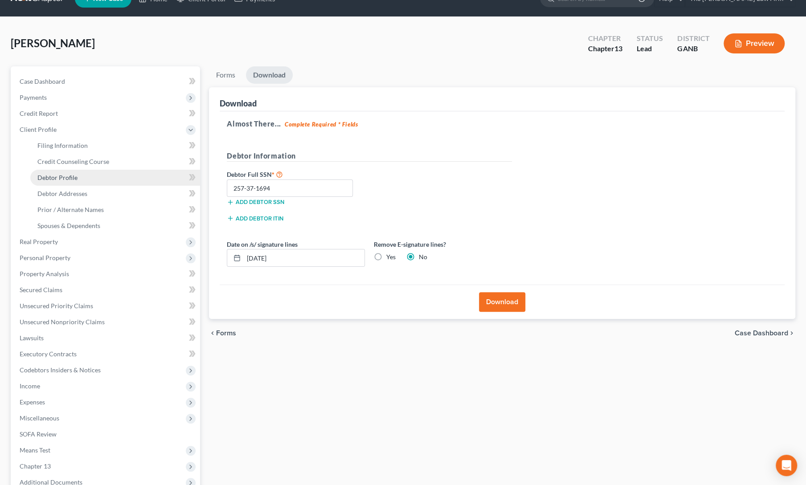
click at [53, 177] on span "Debtor Profile" at bounding box center [57, 178] width 40 height 8
select select "0"
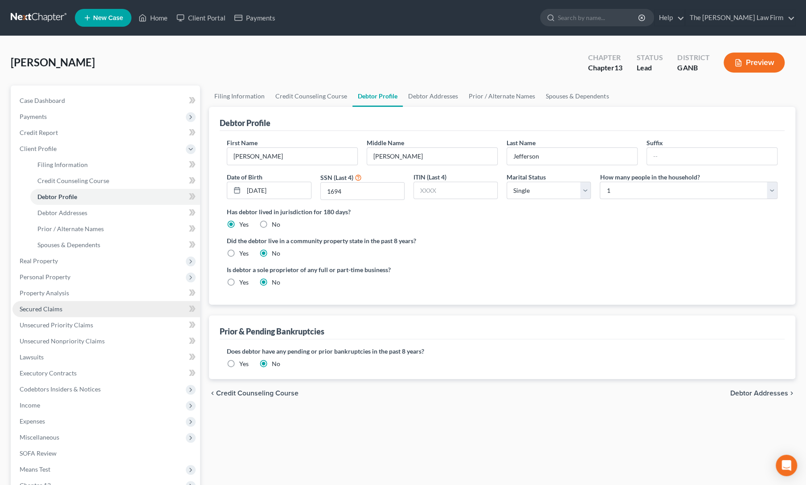
click at [45, 307] on span "Secured Claims" at bounding box center [41, 309] width 43 height 8
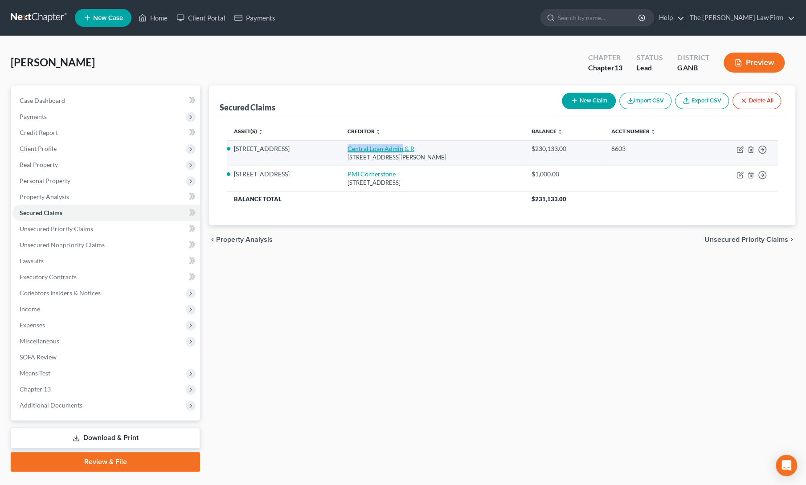
drag, startPoint x: 335, startPoint y: 147, endPoint x: 392, endPoint y: 148, distance: 57.0
click at [392, 148] on td "Central Loan Admin & R [STREET_ADDRESS][PERSON_NAME]" at bounding box center [432, 152] width 184 height 25
copy link "Central Loan Admin"
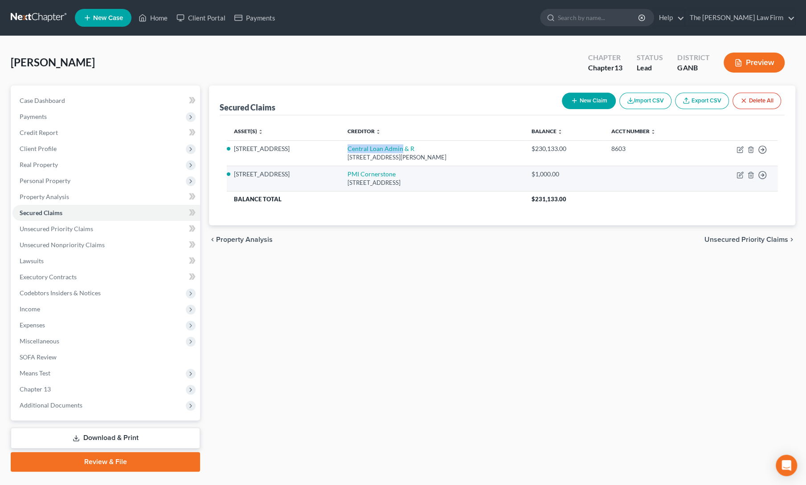
drag, startPoint x: 330, startPoint y: 171, endPoint x: 387, endPoint y: 174, distance: 58.0
click at [387, 174] on tr "[GEOGRAPHIC_DATA][STREET_ADDRESS] $1,000.00 Move to E Move to F Move to G Move …" at bounding box center [502, 178] width 551 height 25
copy tr "PMI Cornerstone"
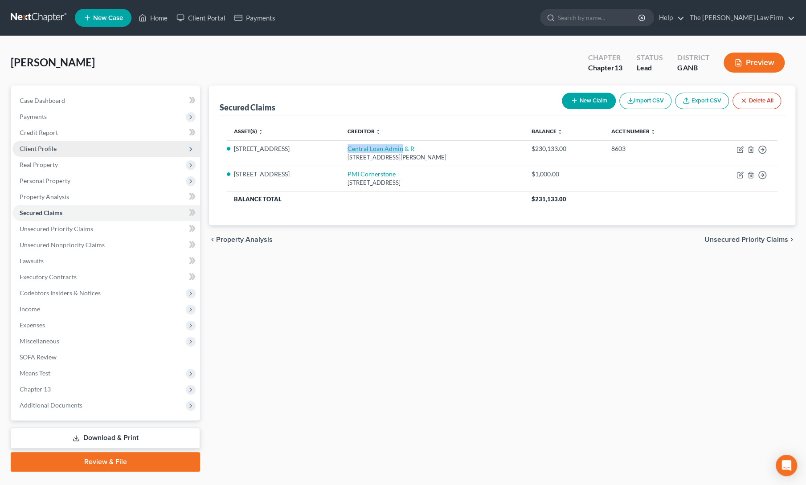
click at [35, 150] on span "Client Profile" at bounding box center [38, 149] width 37 height 8
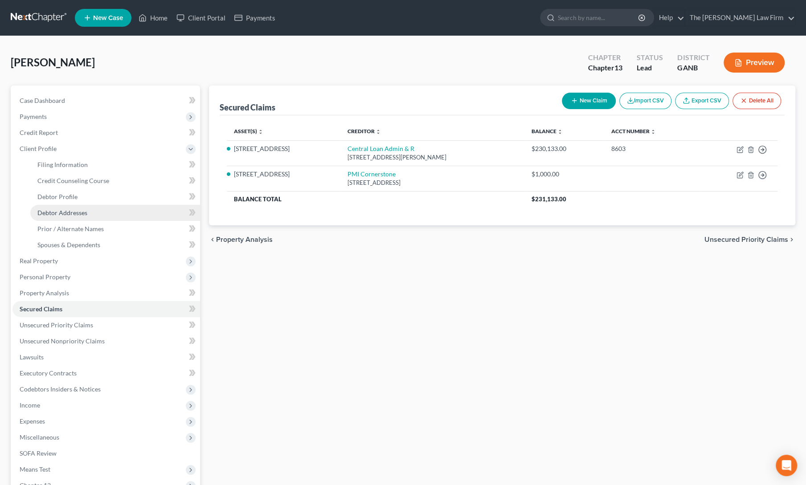
click at [49, 212] on span "Debtor Addresses" at bounding box center [62, 213] width 50 height 8
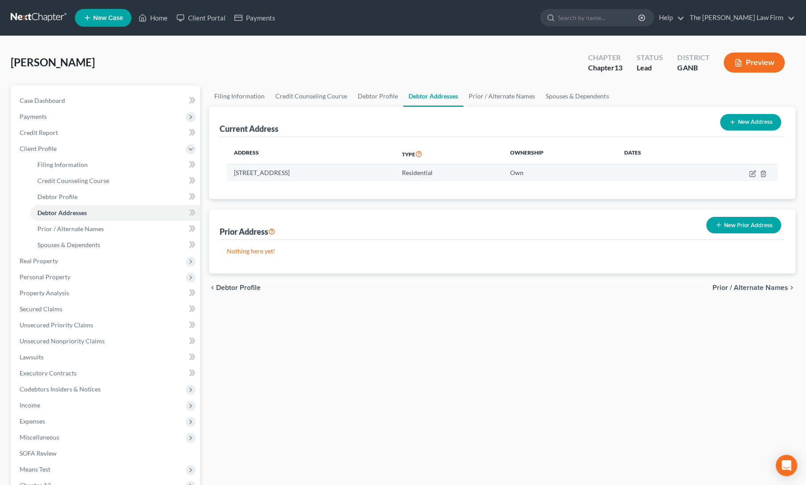
drag, startPoint x: 232, startPoint y: 170, endPoint x: 348, endPoint y: 172, distance: 115.8
click at [348, 172] on td "[STREET_ADDRESS]" at bounding box center [311, 172] width 168 height 17
copy td "[STREET_ADDRESS]"
